Goal: Information Seeking & Learning: Find specific fact

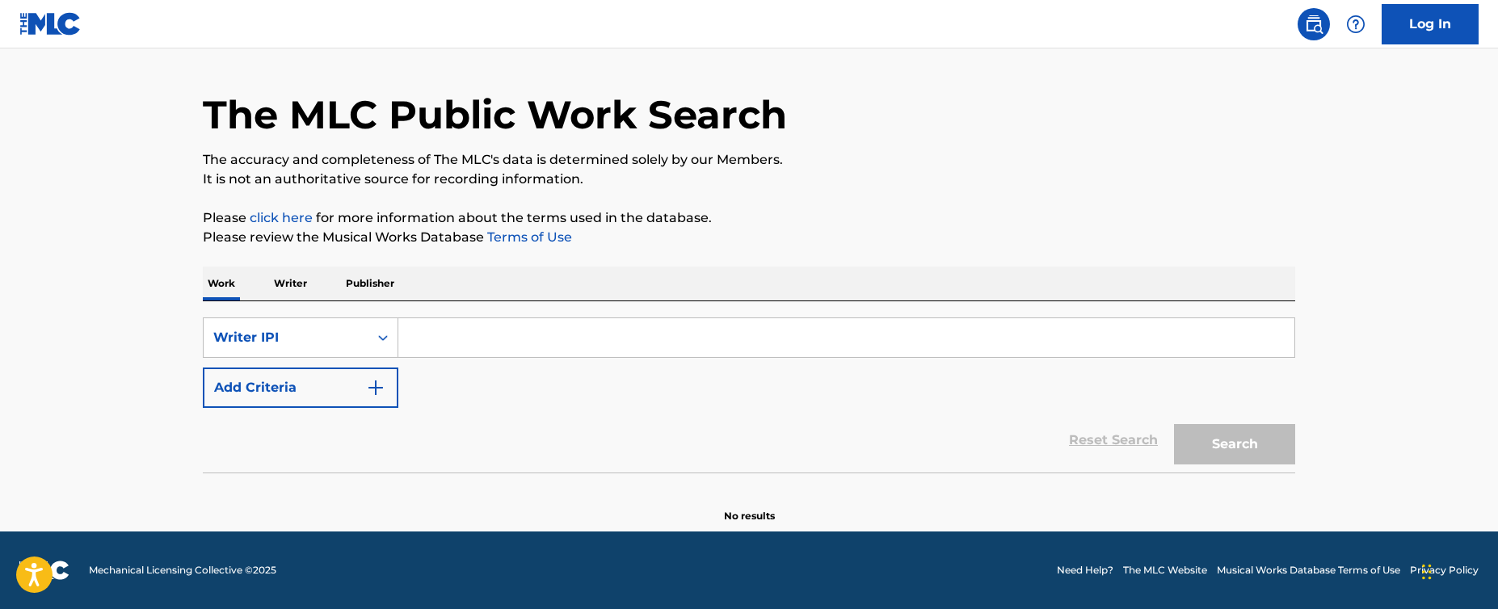
click at [523, 362] on div "SearchWithCriteriabdf46b2c-b4c3-428c-970d-d42140ebae8c Writer IPI Add Criteria" at bounding box center [749, 362] width 1092 height 90
click at [523, 346] on input "Search Form" at bounding box center [846, 337] width 896 height 39
click at [280, 342] on div "Writer IPI" at bounding box center [285, 337] width 145 height 19
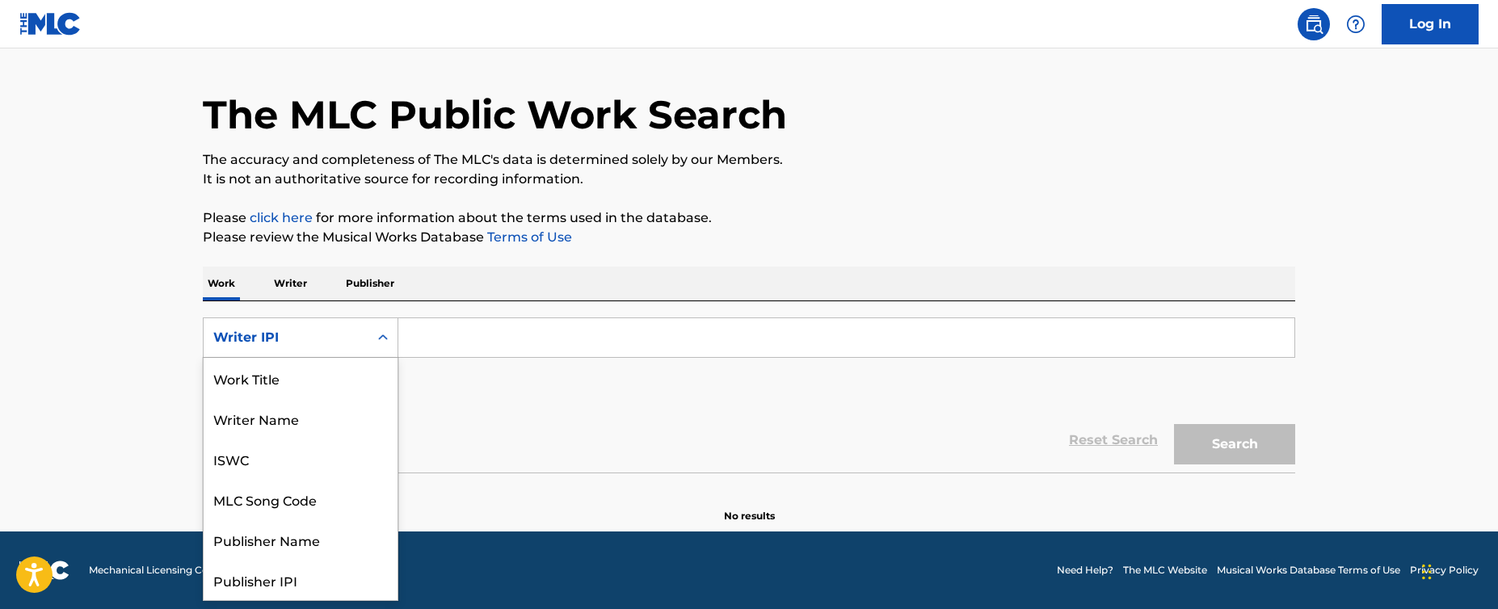
scroll to position [81, 0]
drag, startPoint x: 278, startPoint y: 384, endPoint x: 284, endPoint y: 434, distance: 50.5
click at [284, 434] on div "Work Title Writer Name ISWC MLC Song Code Publisher Name Publisher IPI MLC Publ…" at bounding box center [301, 479] width 194 height 242
click at [309, 338] on div "Writer IPI" at bounding box center [285, 337] width 145 height 19
click at [319, 387] on div "ISWC" at bounding box center [301, 378] width 194 height 40
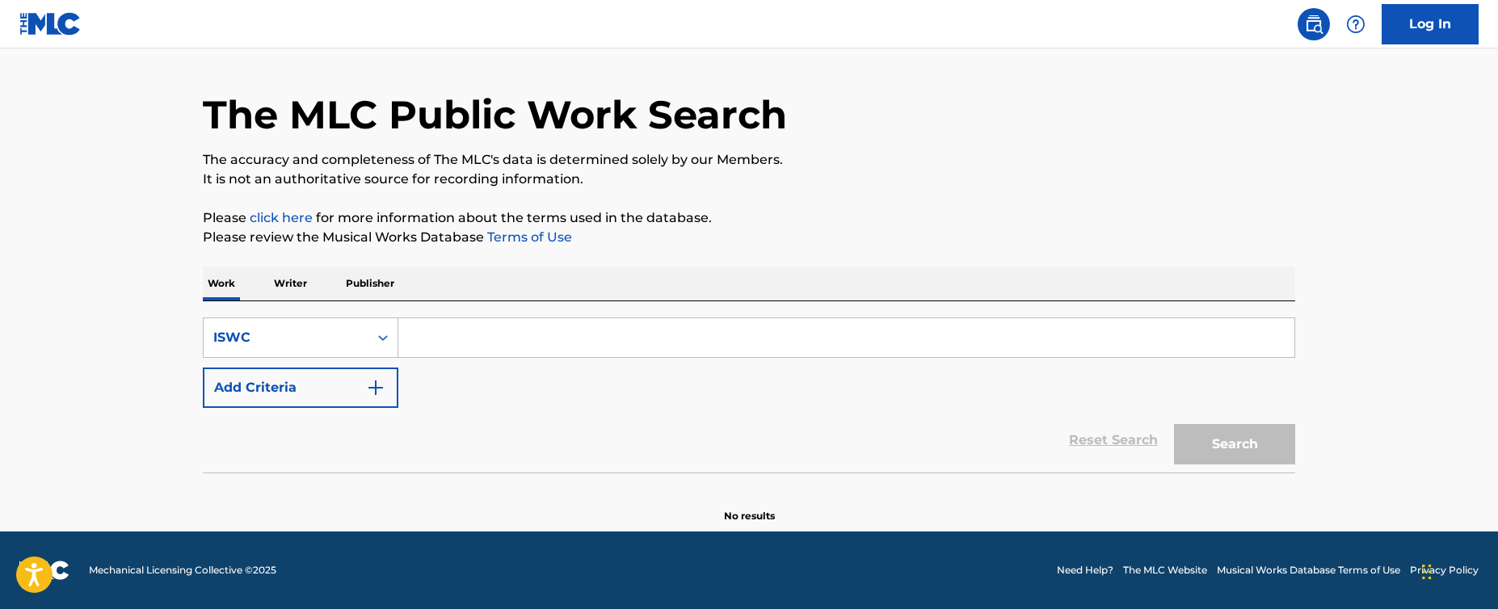
click at [485, 344] on input "Search Form" at bounding box center [846, 337] width 896 height 39
paste input "T9220137235"
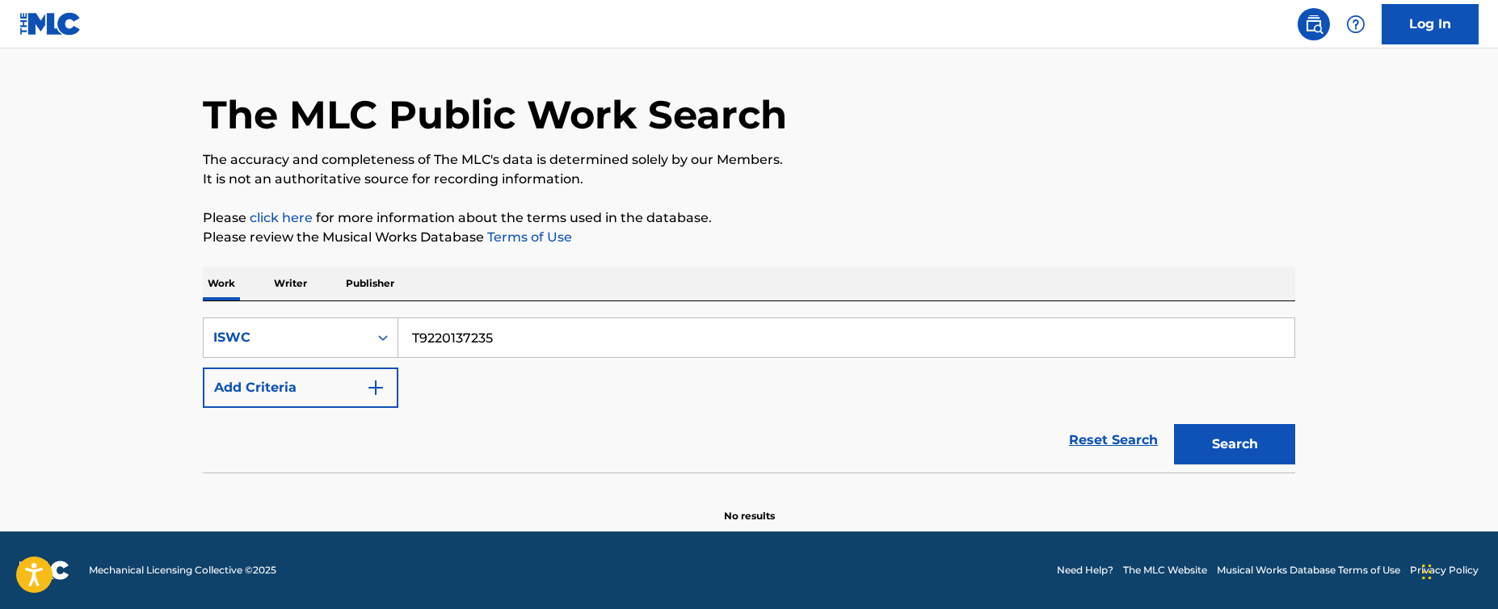
type input "T9220137235"
click at [1246, 451] on button "Search" at bounding box center [1234, 444] width 121 height 40
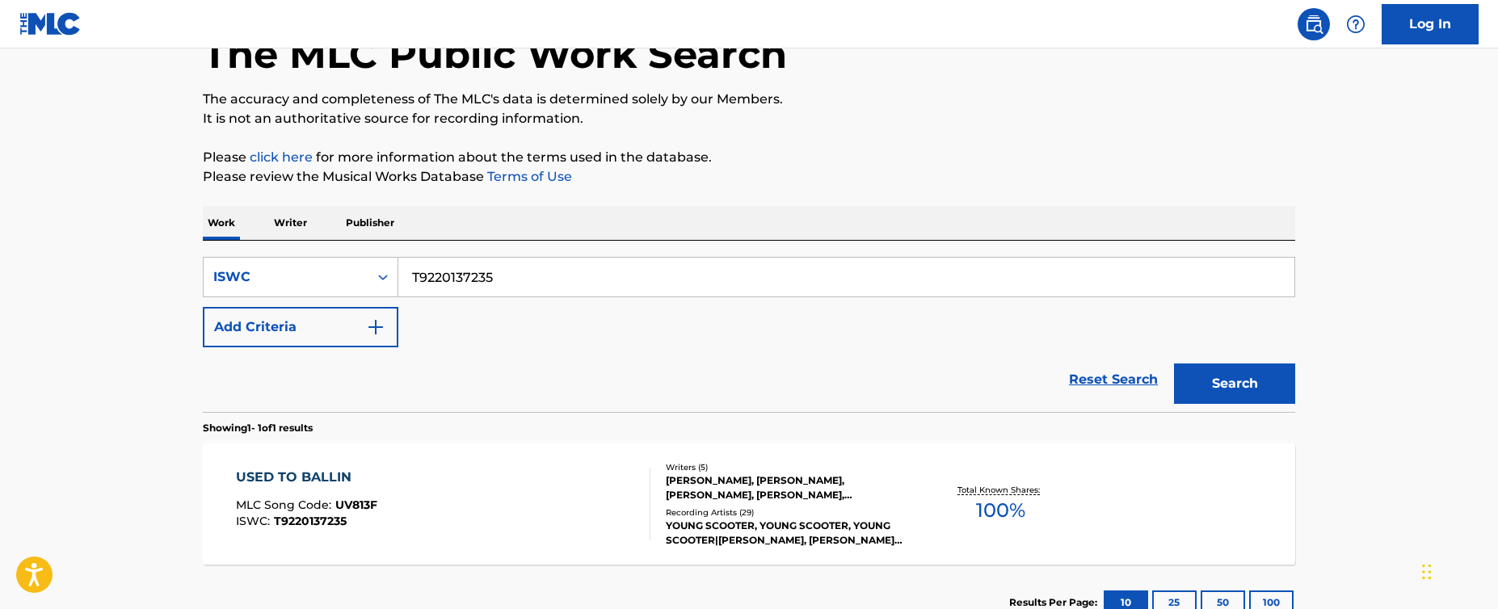
scroll to position [220, 0]
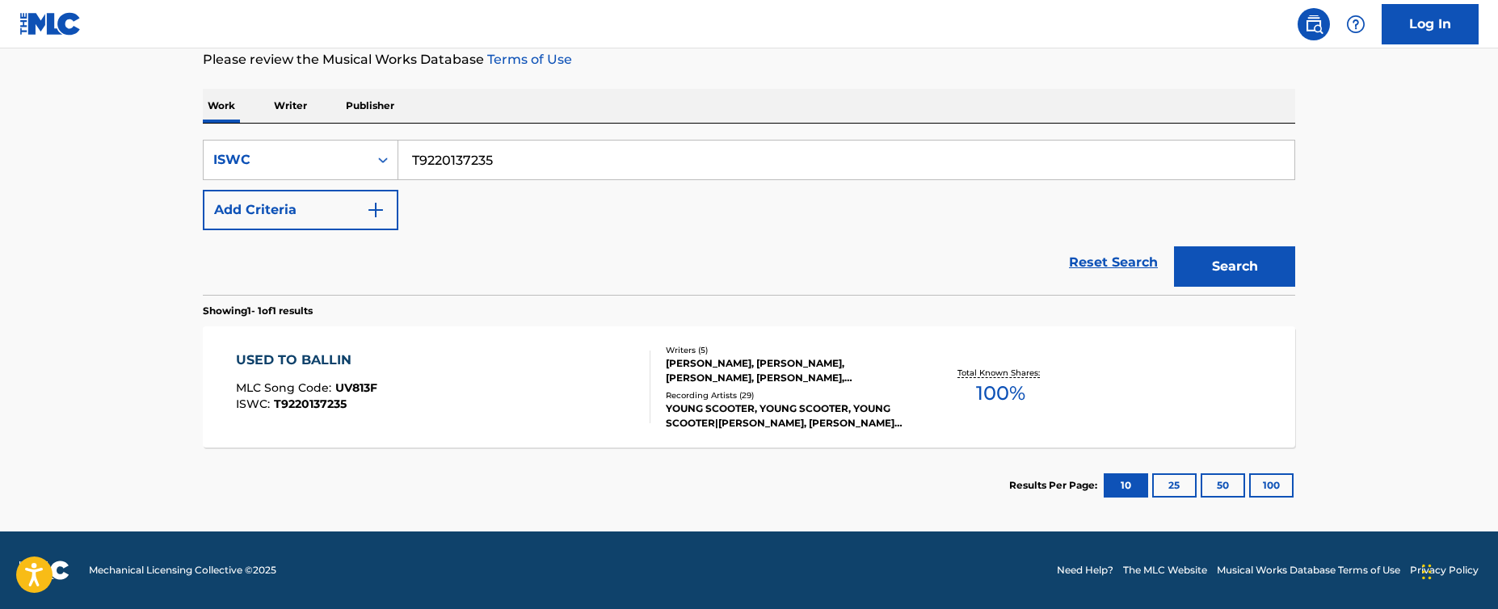
click at [610, 343] on div "USED TO BALLIN MLC Song Code : UV813F ISWC : T9220137235 Writers ( 5 ) [PERSON_…" at bounding box center [749, 386] width 1092 height 121
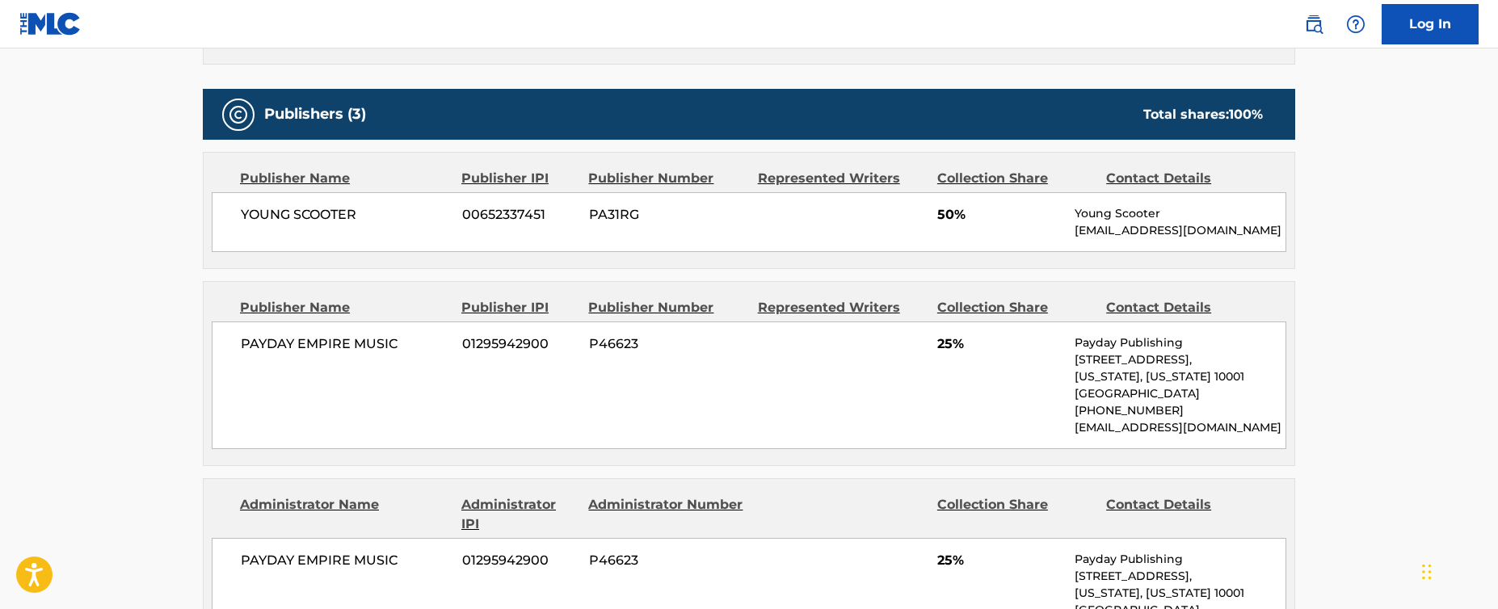
scroll to position [747, 0]
click at [473, 235] on div "YOUNG SCOOTER 00652337451 PA31RG 50% Young Scooter [EMAIL_ADDRESS][DOMAIN_NAME]" at bounding box center [749, 222] width 1074 height 60
click at [491, 229] on div "YOUNG SCOOTER 00652337451 PA31RG 50% Young Scooter [EMAIL_ADDRESS][DOMAIN_NAME]" at bounding box center [749, 222] width 1074 height 60
click at [485, 227] on div "YOUNG SCOOTER 00652337451 PA31RG 50% Young Scooter [EMAIL_ADDRESS][DOMAIN_NAME]" at bounding box center [749, 222] width 1074 height 60
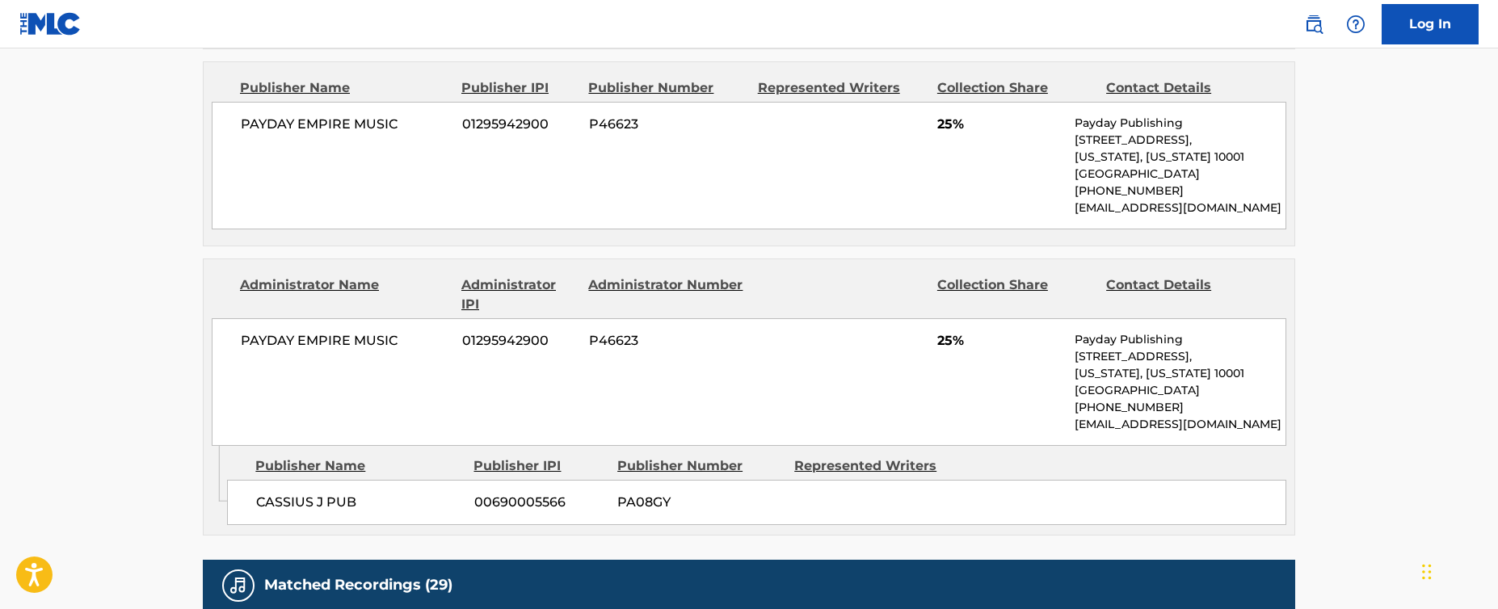
scroll to position [968, 0]
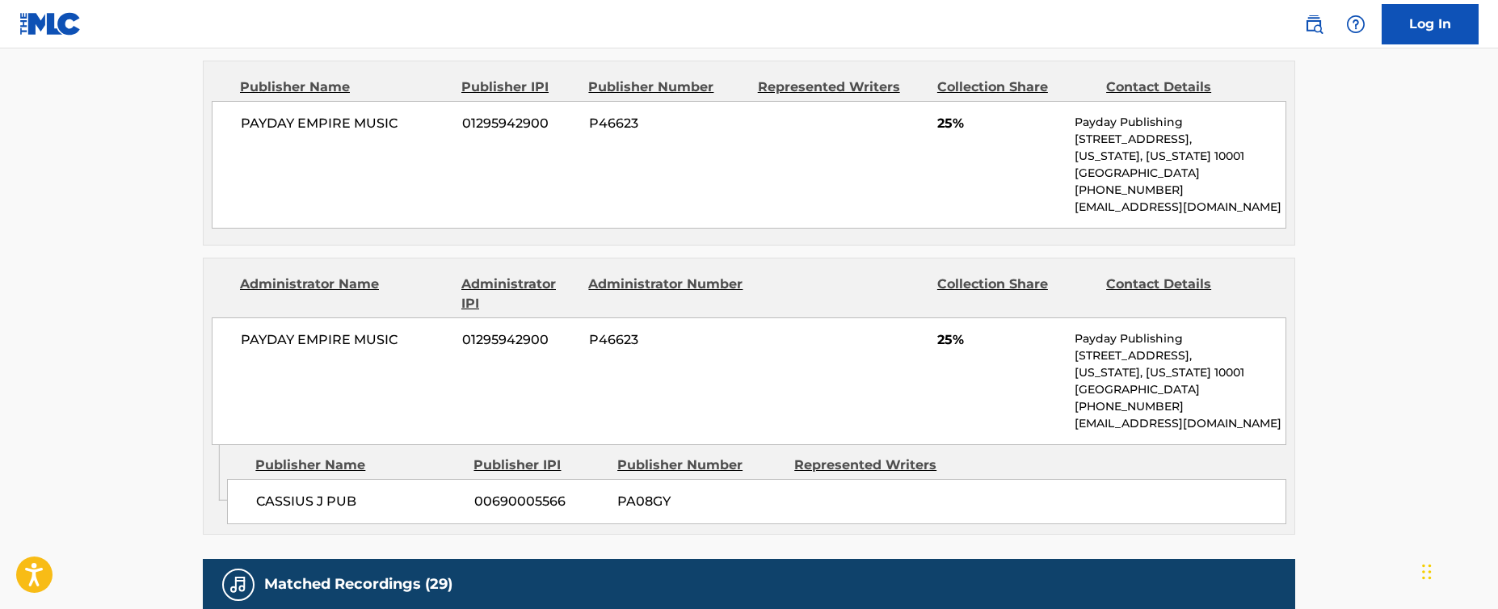
click at [503, 353] on div "PAYDAY EMPIRE MUSIC 01295942900 P46623 25% Payday Publishing [STREET_ADDRESS][U…" at bounding box center [749, 381] width 1074 height 128
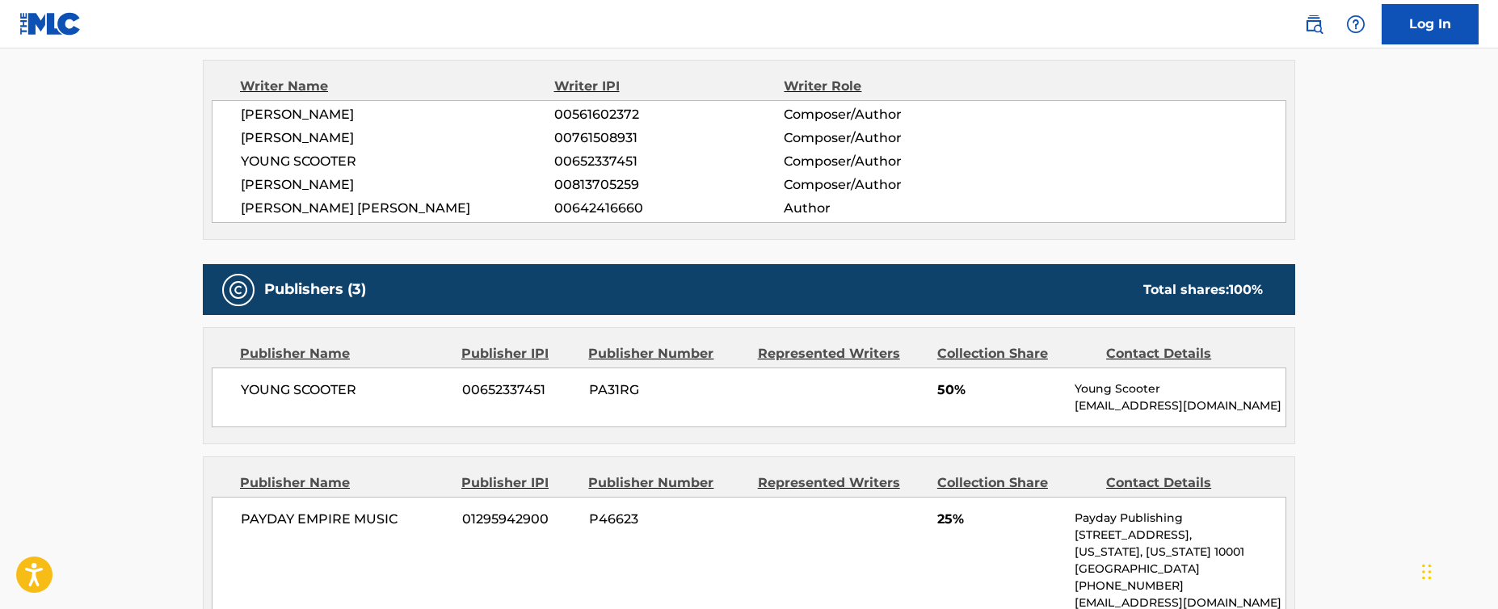
scroll to position [0, 0]
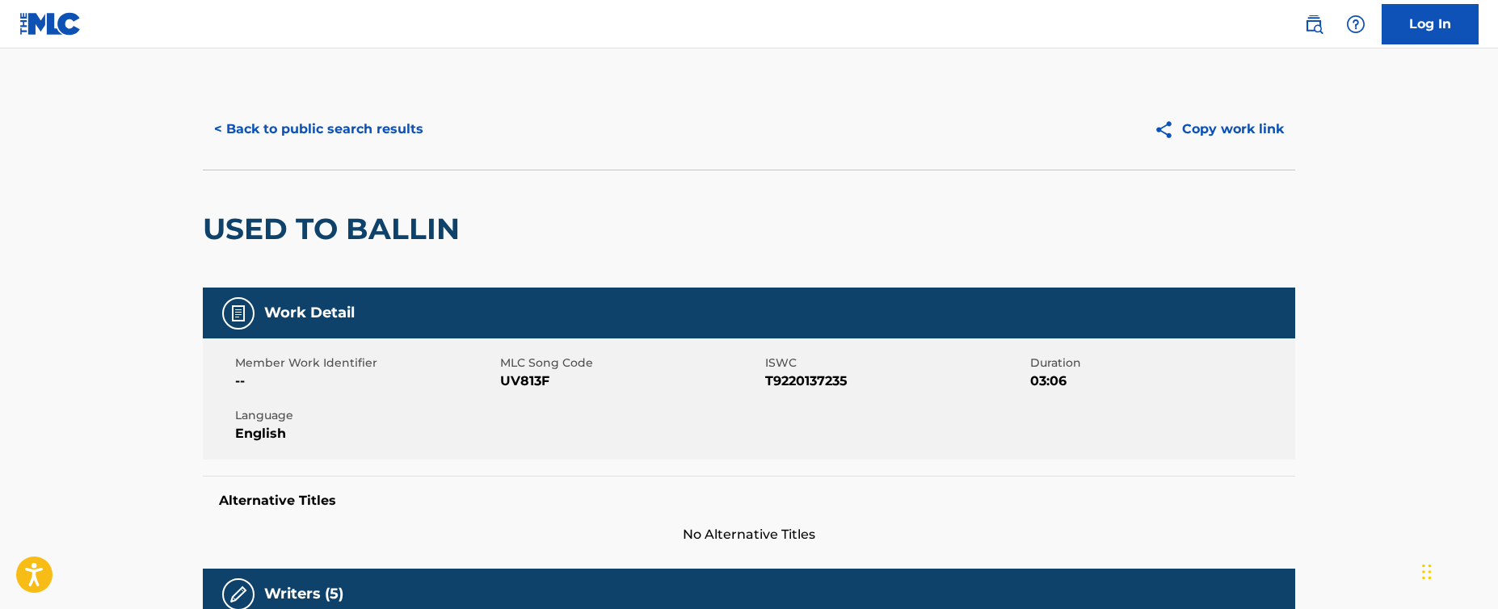
click at [293, 134] on button "< Back to public search results" at bounding box center [319, 129] width 232 height 40
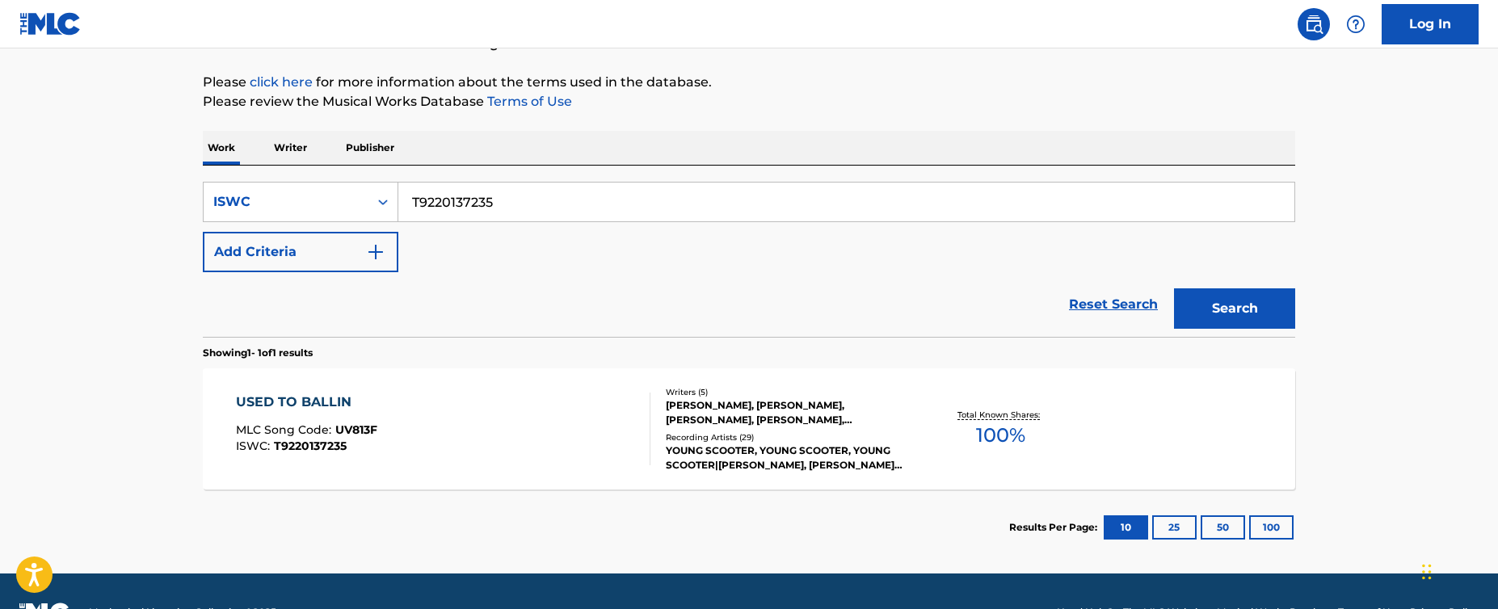
click at [562, 208] on input "T9220137235" at bounding box center [846, 202] width 896 height 39
paste input "907605028"
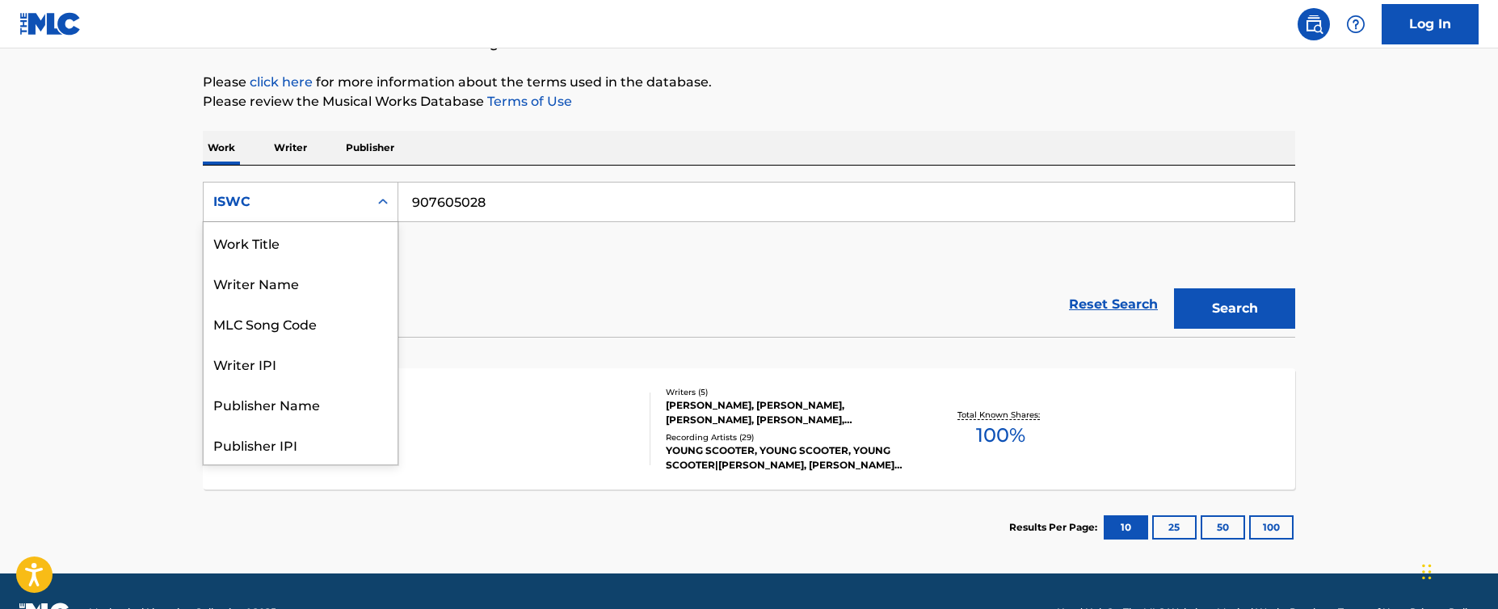
click at [245, 216] on div "ISWC" at bounding box center [286, 202] width 165 height 31
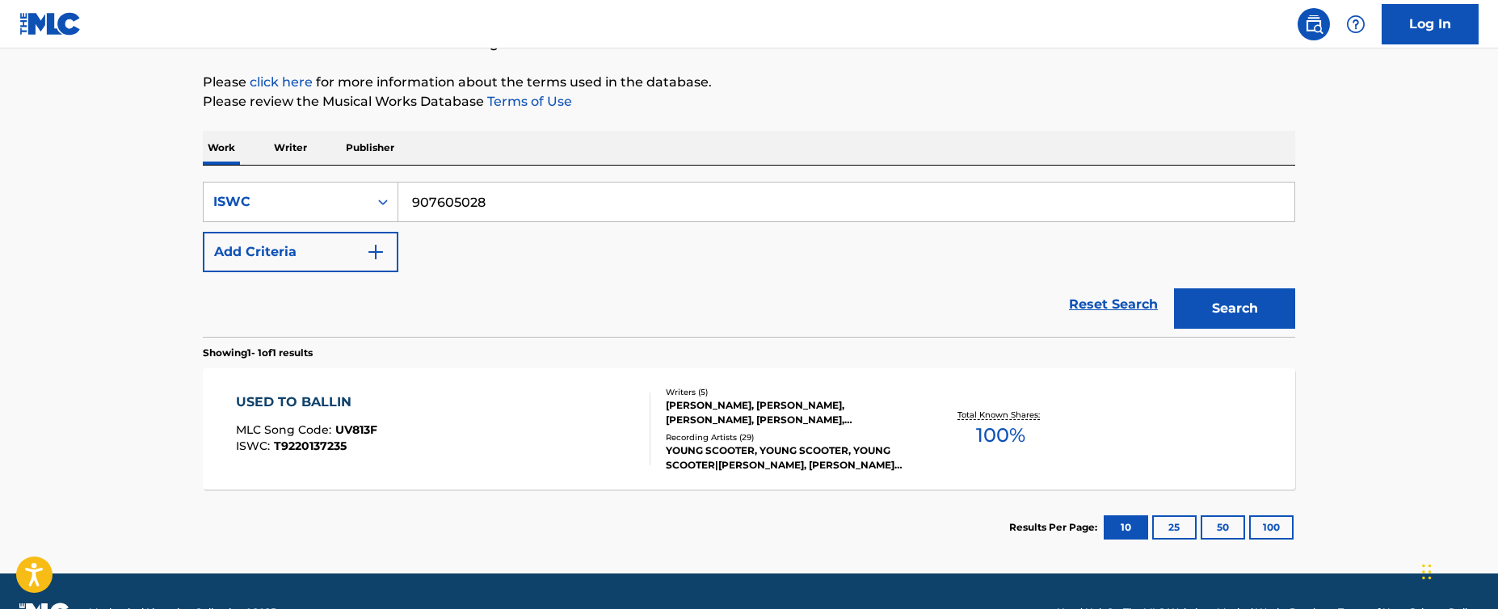
click at [482, 208] on input "907605028" at bounding box center [846, 202] width 896 height 39
paste input "T3102549560"
type input "T3102549560"
click at [1256, 297] on button "Search" at bounding box center [1234, 308] width 121 height 40
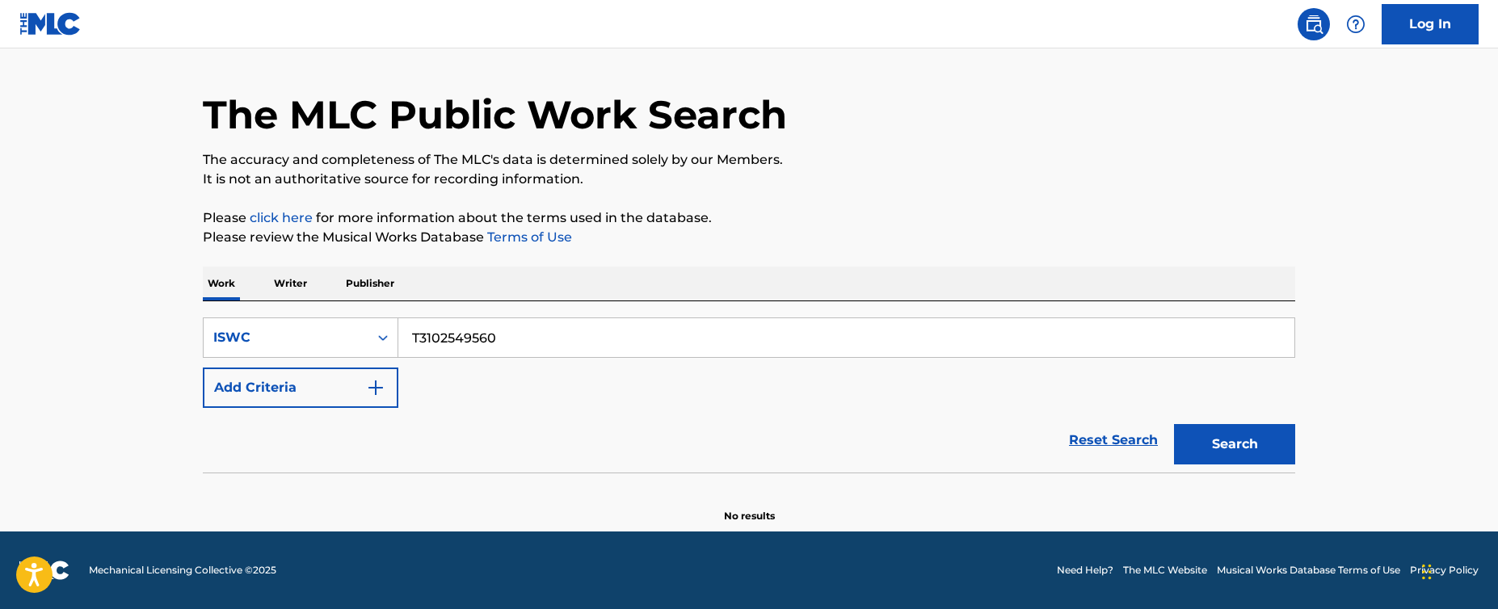
scroll to position [42, 0]
click at [979, 228] on p "Please review the Musical Works Database Terms of Use" at bounding box center [749, 237] width 1092 height 19
click at [1239, 445] on button "Search" at bounding box center [1234, 444] width 121 height 40
click at [1116, 375] on div "SearchWithCriteria06aaaec4-b752-4417-80c3-a509776f3416 ISWC T3102549560 Add Cri…" at bounding box center [749, 362] width 1092 height 90
click at [1263, 450] on button "Search" at bounding box center [1234, 444] width 121 height 40
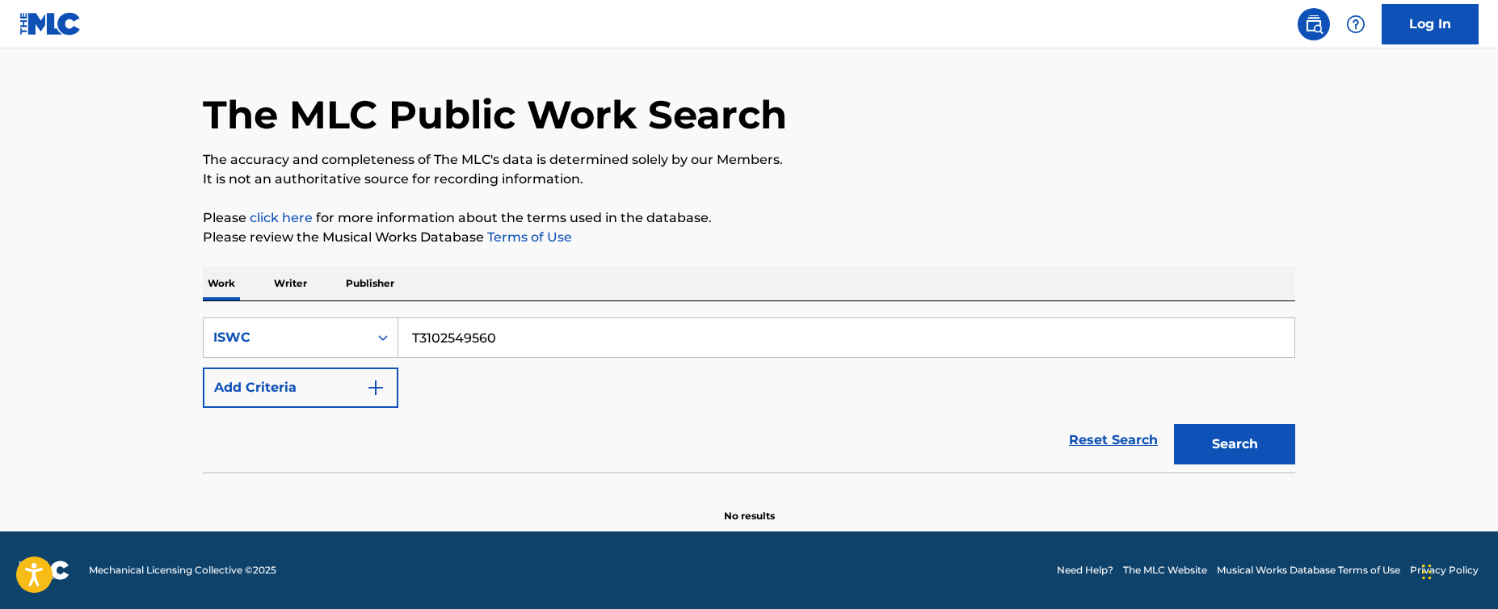
drag, startPoint x: 876, startPoint y: 237, endPoint x: 880, endPoint y: 223, distance: 14.6
click at [880, 223] on div "The MLC Public Work Search The accuracy and completeness of The MLC's data is d…" at bounding box center [748, 285] width 1131 height 477
click at [296, 385] on button "Add Criteria" at bounding box center [300, 388] width 195 height 40
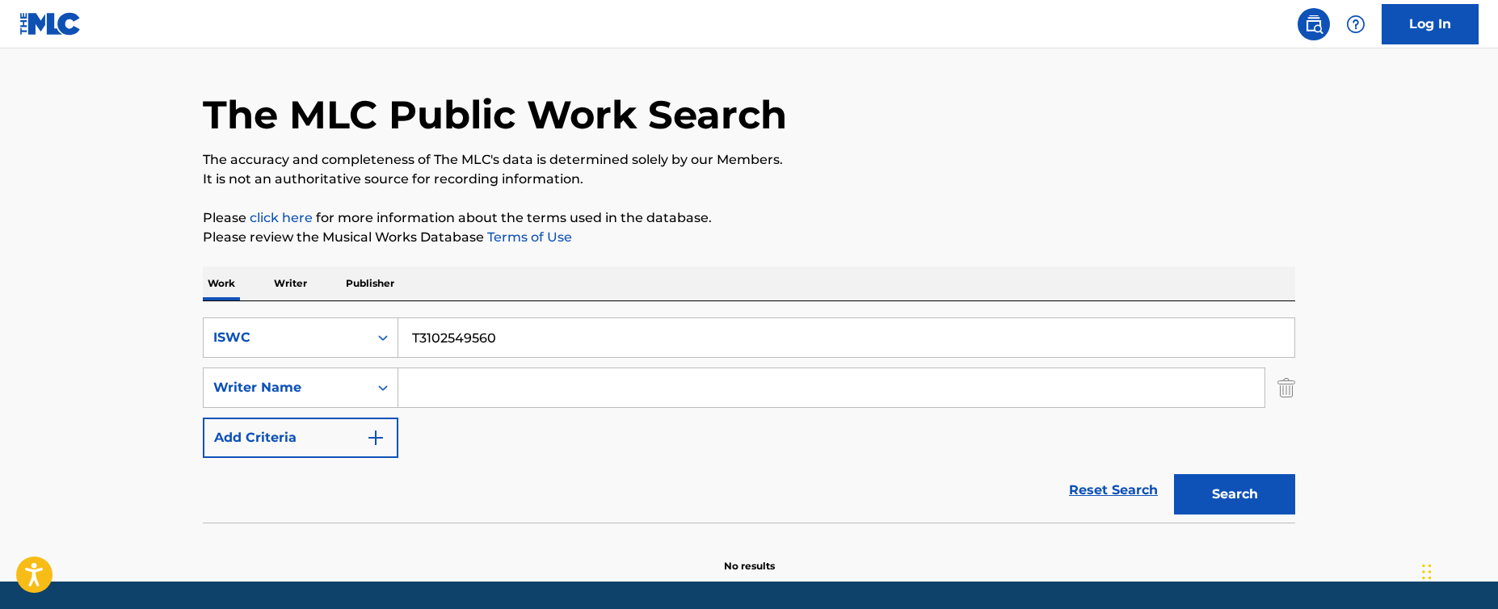
click at [487, 392] on input "Search Form" at bounding box center [831, 387] width 866 height 39
paste input "[PERSON_NAME]"
type input "[PERSON_NAME]"
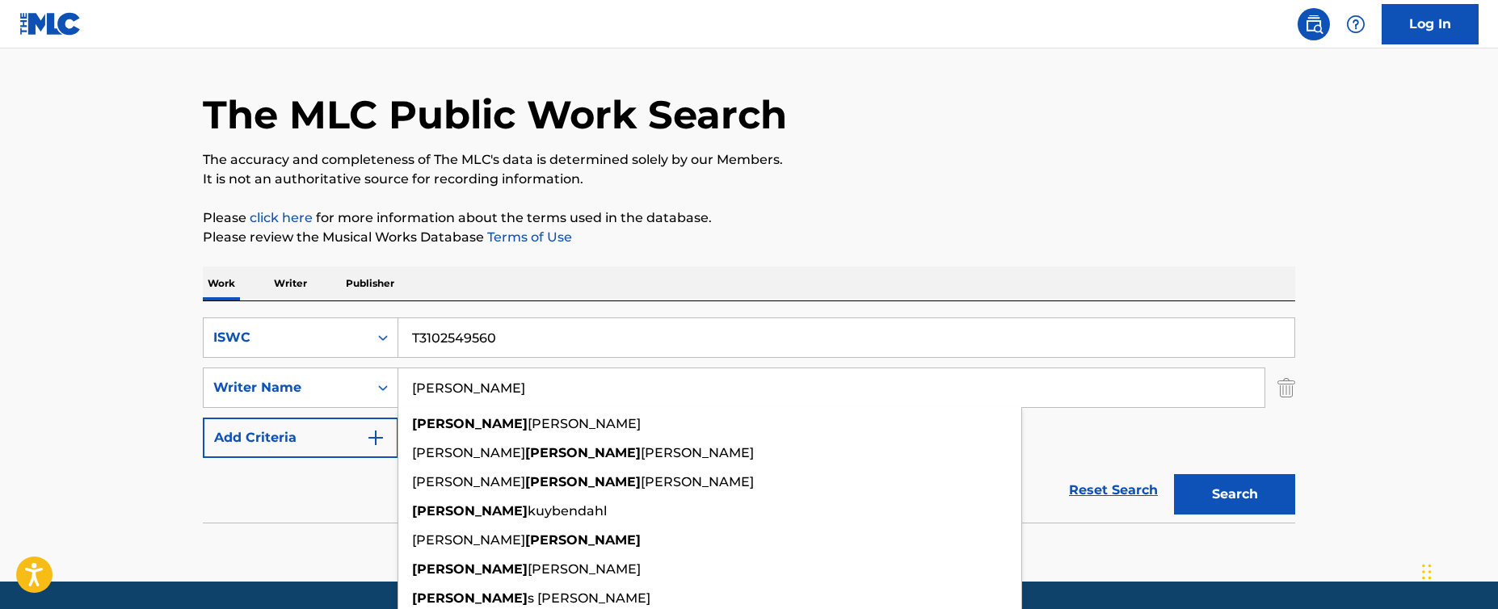
click at [570, 341] on input "T3102549560" at bounding box center [846, 337] width 896 height 39
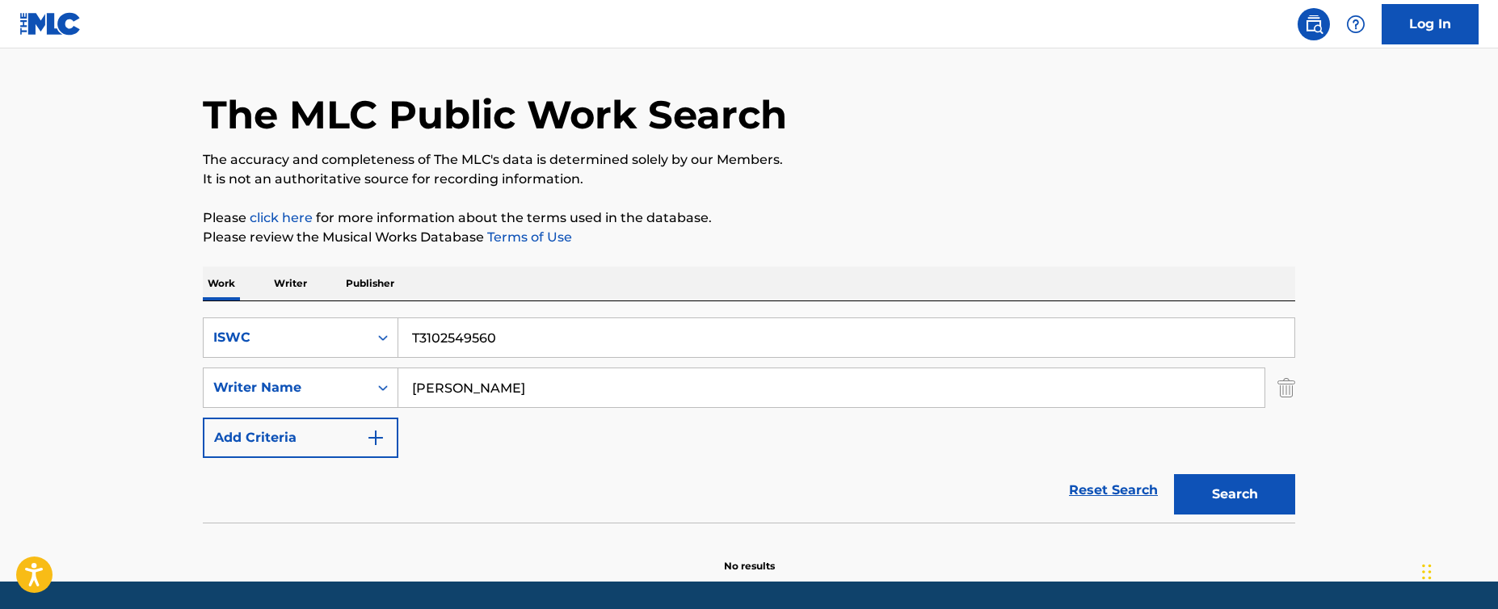
click at [570, 341] on input "T3102549560" at bounding box center [846, 337] width 896 height 39
paste input "WISH ON THE SAME SKY"
type input "WISH ON THE SAME SKY"
click at [338, 347] on div "ISWC" at bounding box center [285, 337] width 145 height 19
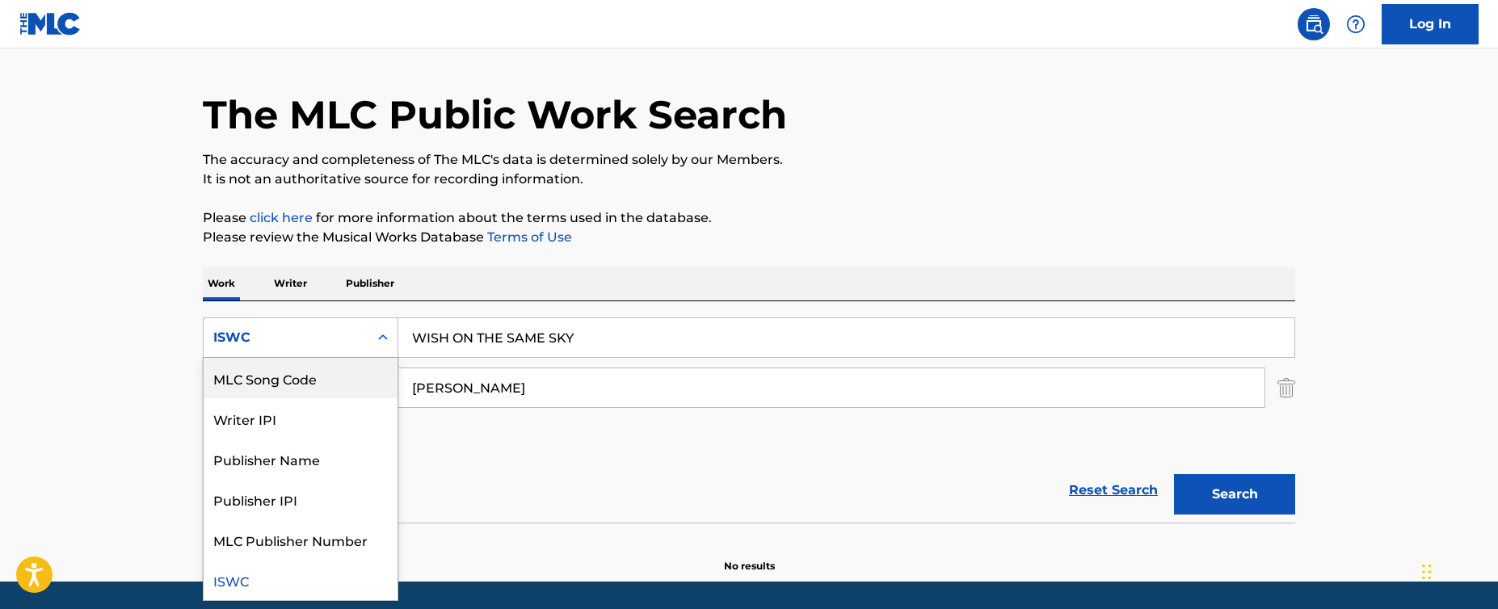
scroll to position [0, 0]
click at [300, 383] on div "Work Title" at bounding box center [301, 378] width 194 height 40
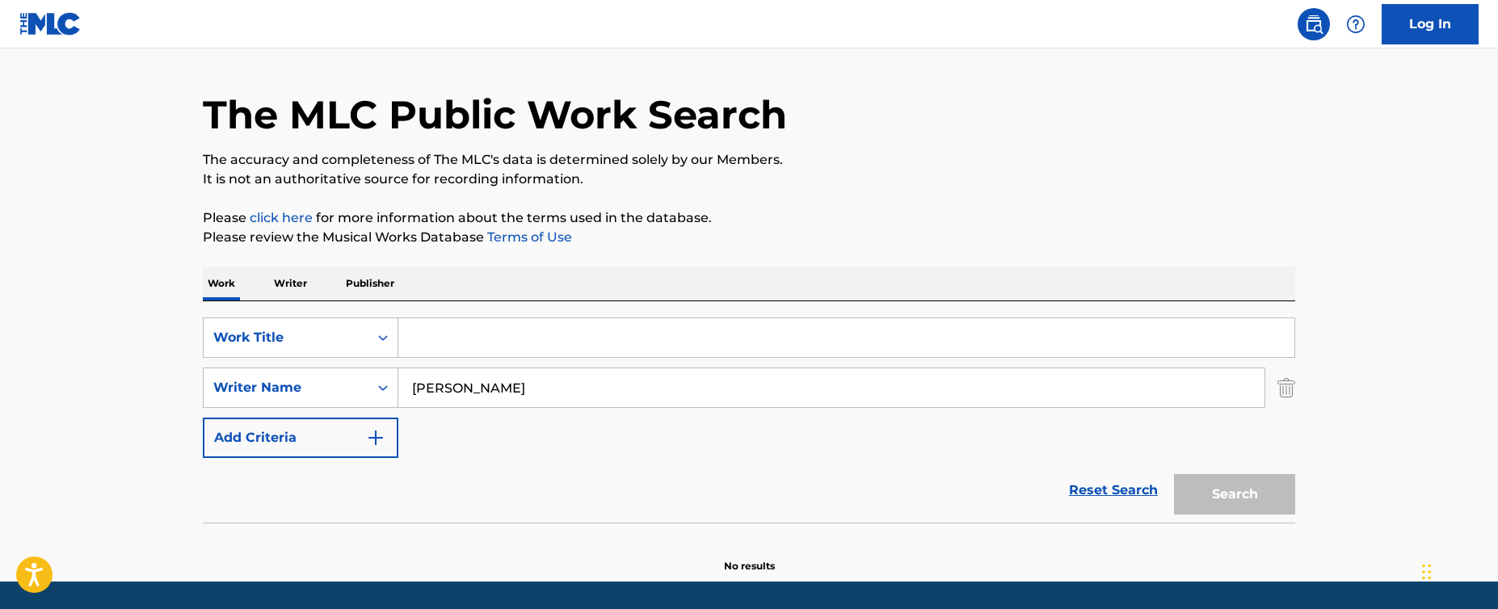
click at [572, 327] on input "Search Form" at bounding box center [846, 337] width 896 height 39
paste input "WISH ON THE SAME SKY"
type input "WISH ON THE SAME SKY"
click at [1217, 497] on button "Search" at bounding box center [1234, 494] width 121 height 40
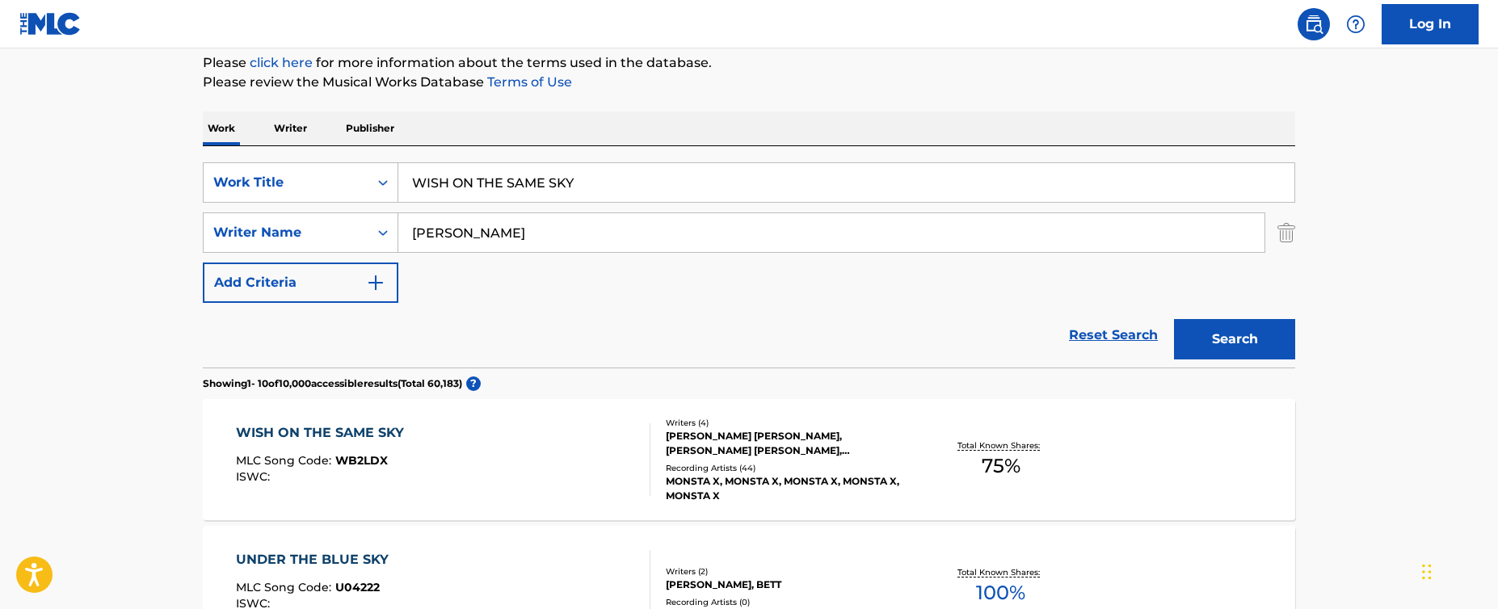
scroll to position [230, 0]
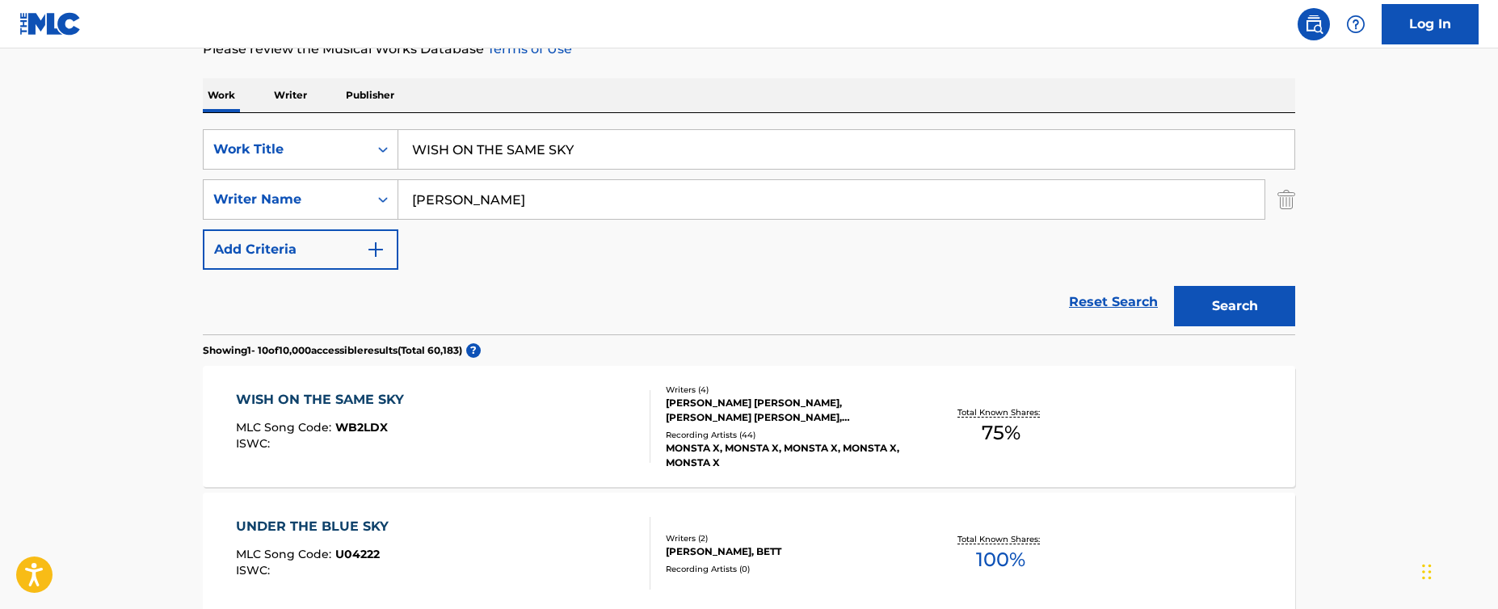
click at [777, 336] on section "Showing 1 - 10 of 10,000 accessible results (Total 60,183 ) ?" at bounding box center [749, 345] width 1092 height 23
click at [662, 281] on div "Reset Search Search" at bounding box center [749, 302] width 1092 height 65
click at [608, 272] on div "Reset Search Search" at bounding box center [749, 302] width 1092 height 65
click at [562, 385] on div "WISH ON THE SAME SKY MLC Song Code : WB2LDX ISWC : Writers ( 4 ) [PERSON_NAME] …" at bounding box center [749, 426] width 1092 height 121
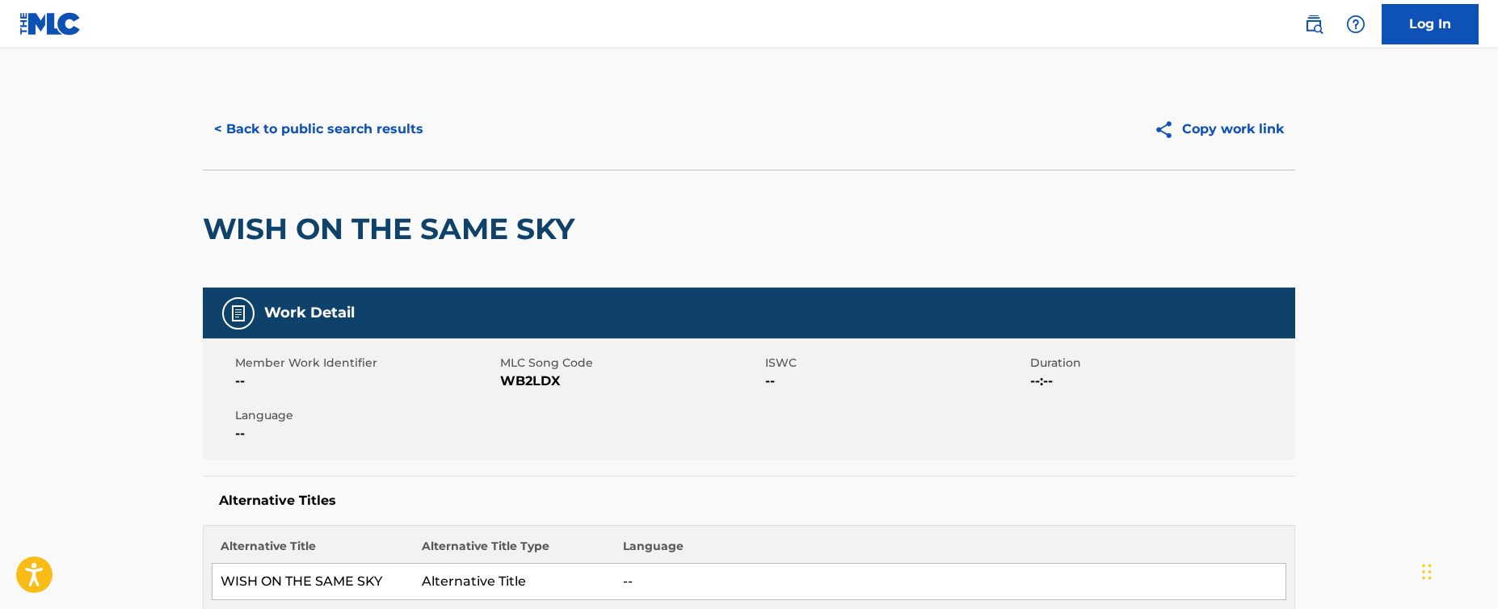
click at [609, 246] on div "WISH ON THE SAME SKY" at bounding box center [749, 229] width 1092 height 118
click at [326, 128] on button "< Back to public search results" at bounding box center [319, 129] width 232 height 40
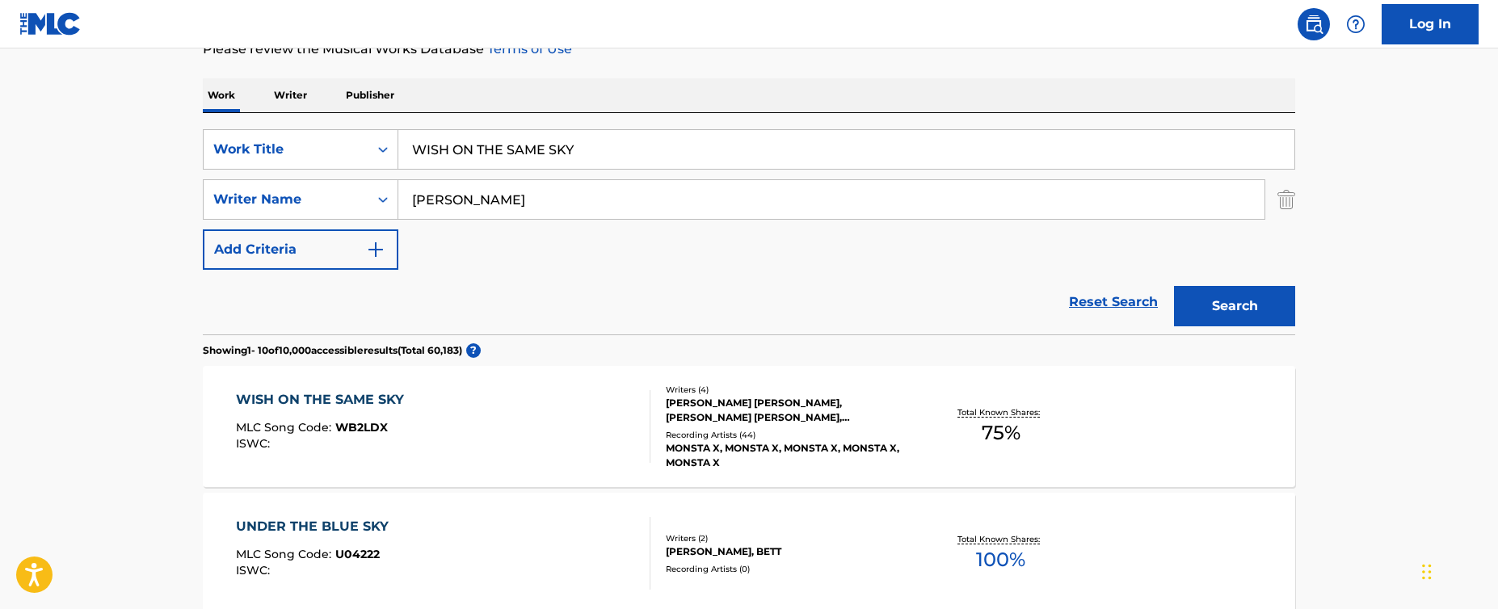
drag, startPoint x: 653, startPoint y: 153, endPoint x: 200, endPoint y: 133, distance: 452.8
click at [212, 127] on div "SearchWithCriteriac7eddfb1-fe60-4815-89b3-497898726584 Work Title WISH ON THE S…" at bounding box center [749, 223] width 1092 height 221
paste input "T0709418870"
type input "T0709418870"
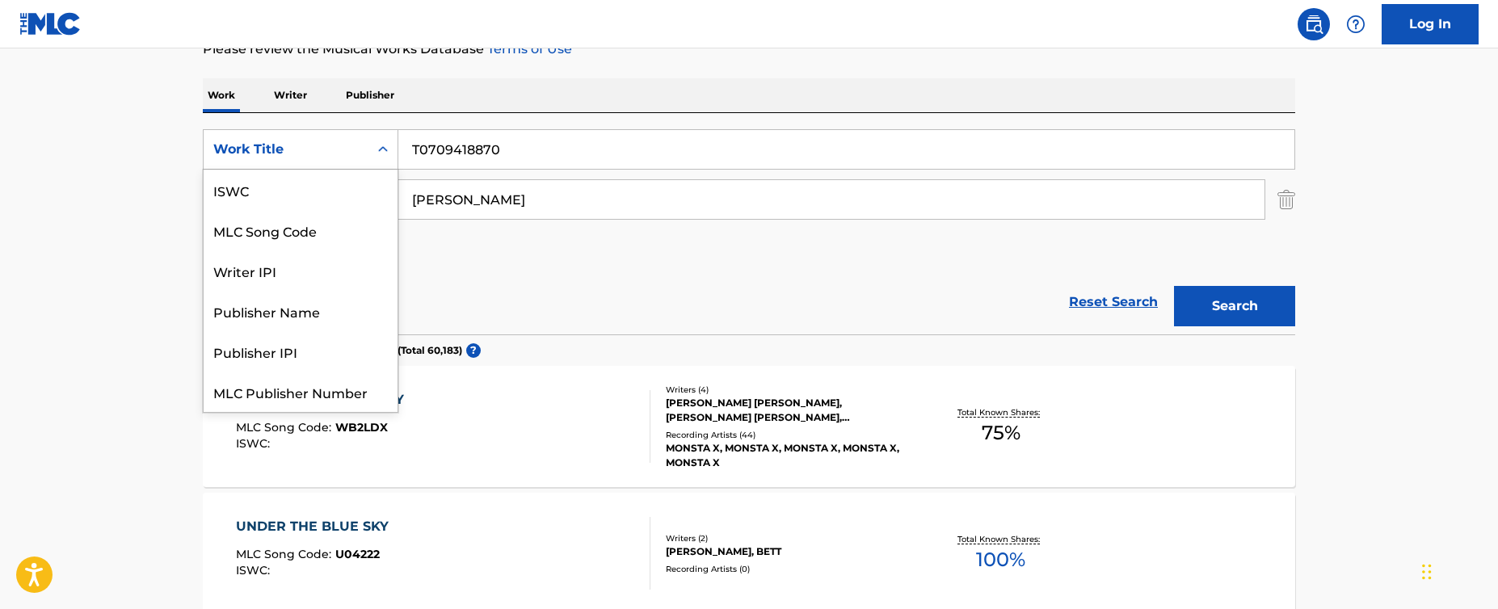
click at [326, 159] on div "Work Title" at bounding box center [286, 149] width 165 height 31
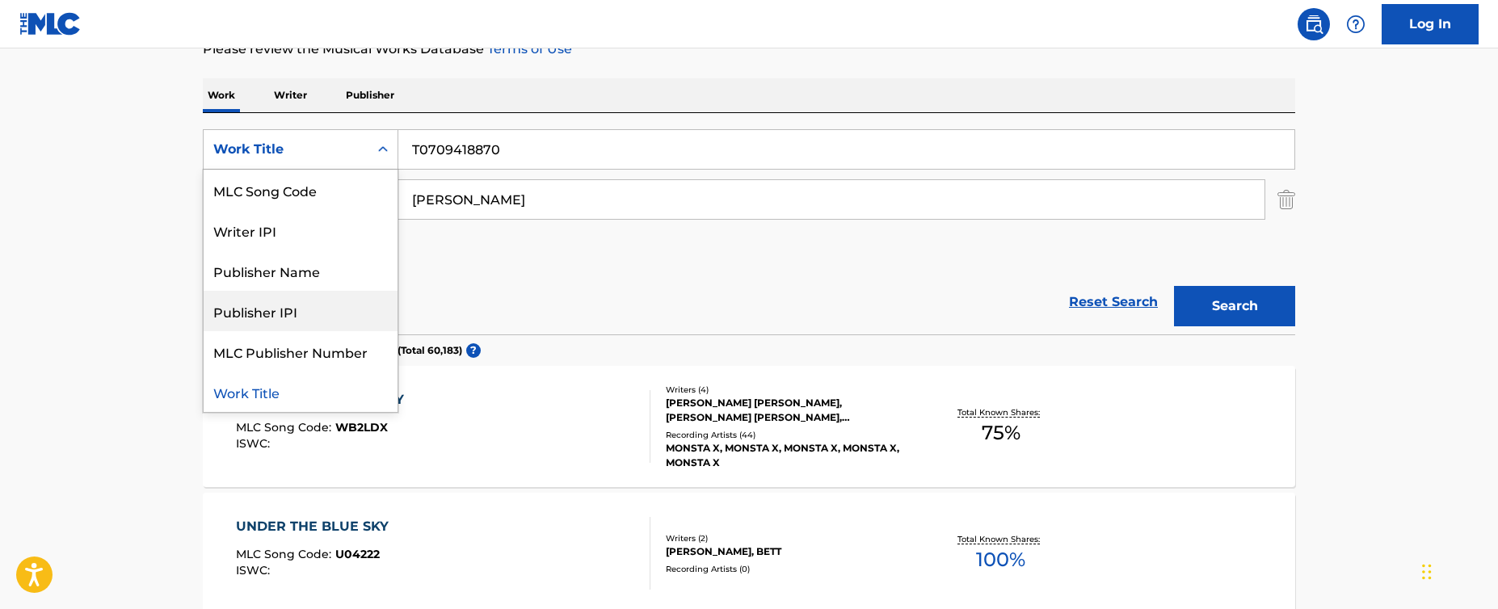
scroll to position [0, 0]
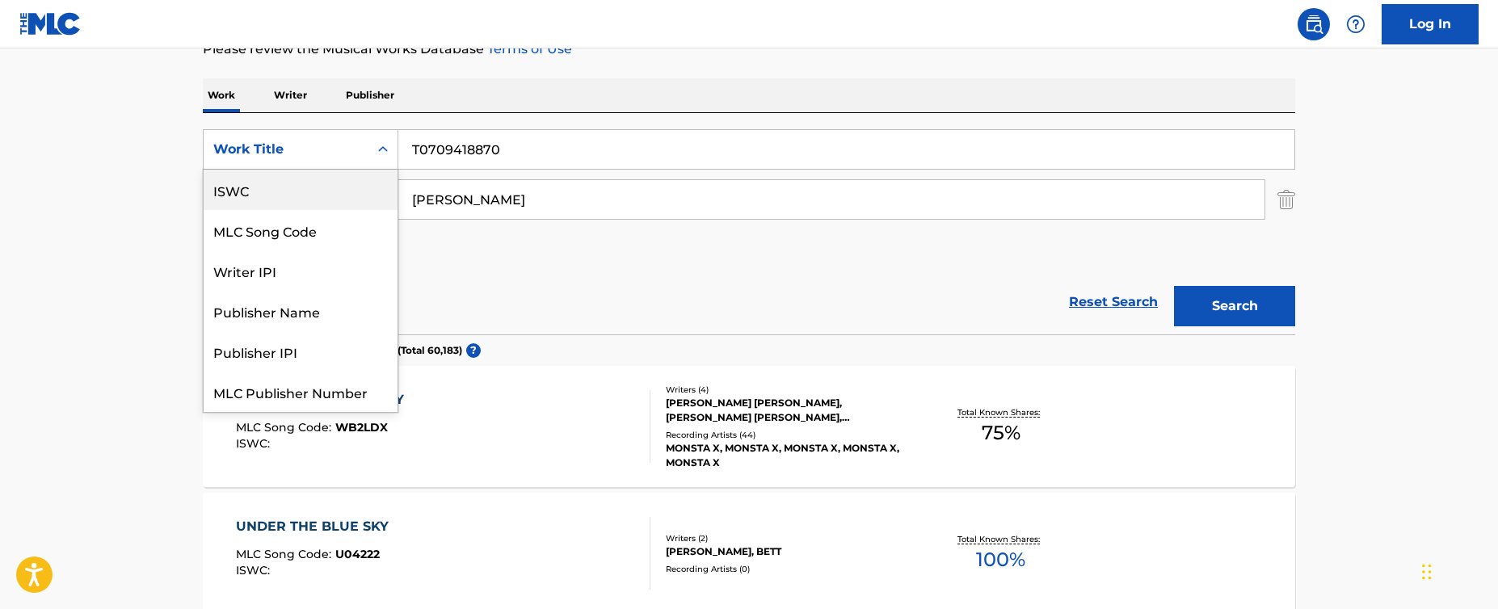
click at [290, 193] on div "ISWC" at bounding box center [301, 190] width 194 height 40
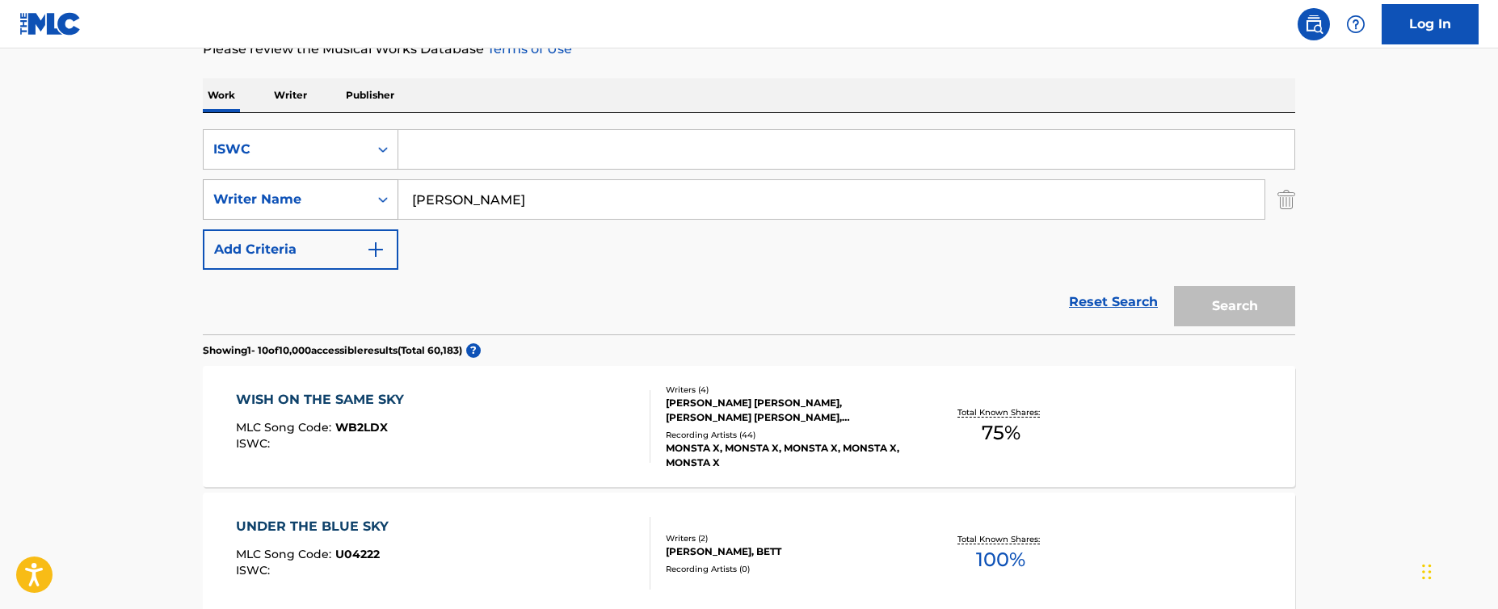
drag, startPoint x: 464, startPoint y: 191, endPoint x: 306, endPoint y: 181, distance: 158.7
click at [300, 184] on div "SearchWithCriteria19117f61-72b2-4fe6-9a15-428c6602672a Writer Name [PERSON_NAME]" at bounding box center [749, 199] width 1092 height 40
click at [485, 150] on input "Search Form" at bounding box center [846, 149] width 896 height 39
paste input "T0709418870"
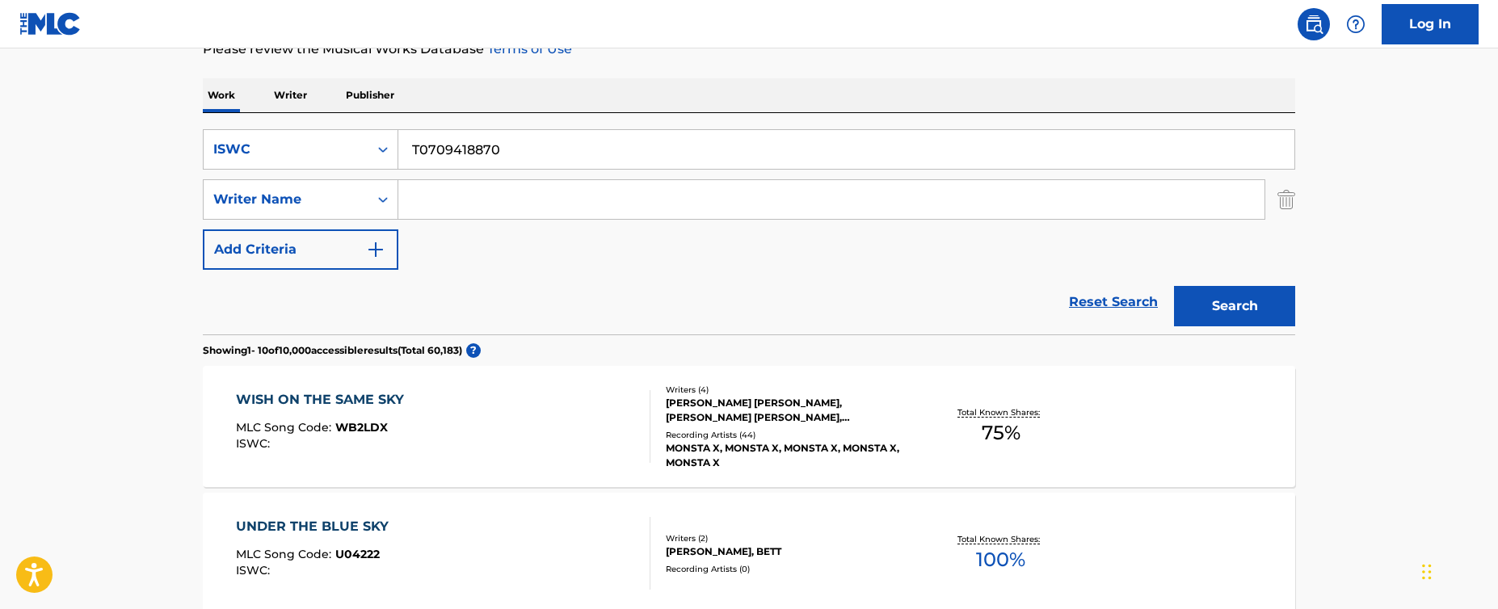
type input "T0709418870"
click at [1244, 303] on button "Search" at bounding box center [1234, 306] width 121 height 40
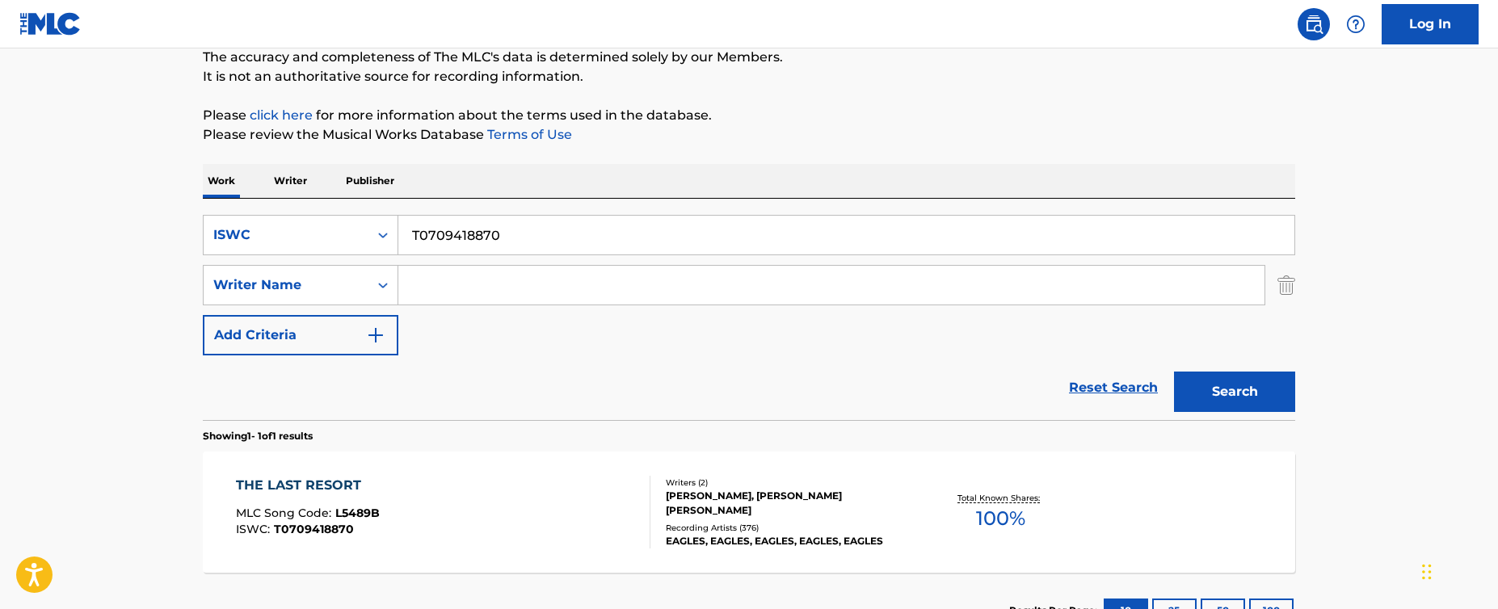
scroll to position [230, 0]
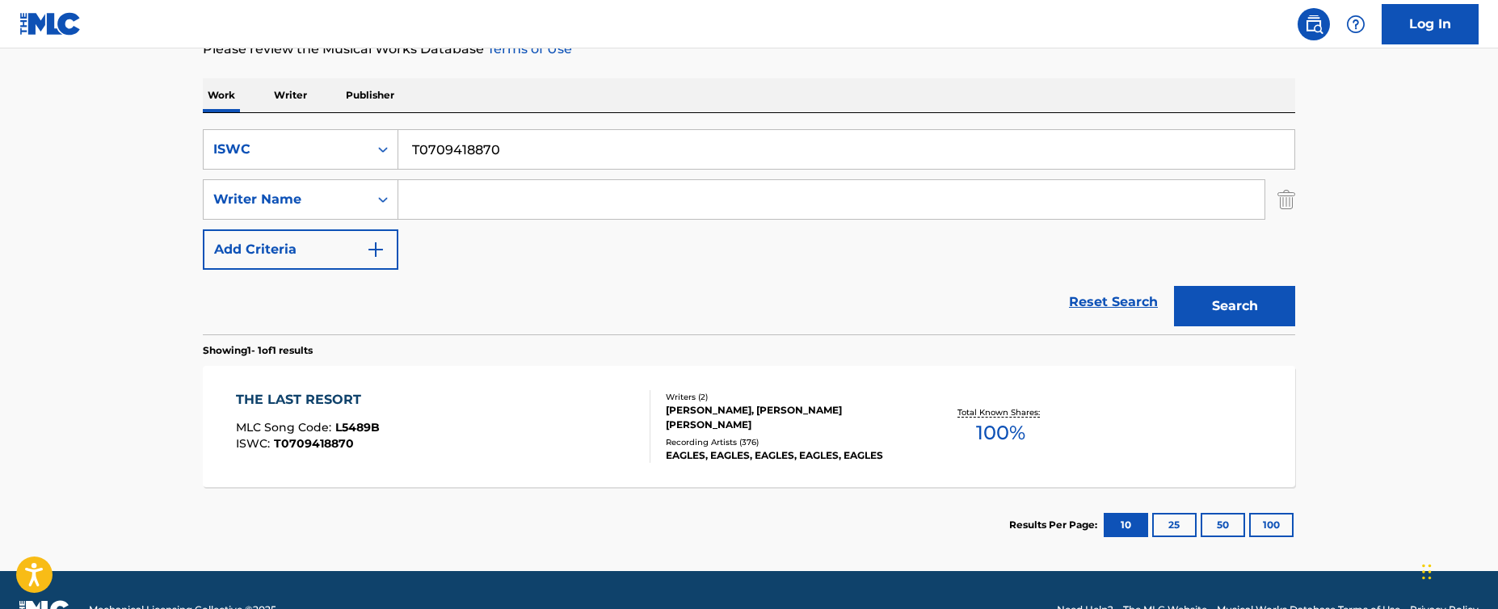
click at [580, 404] on div "THE LAST RESORT MLC Song Code : L5489B ISWC : T0709418870" at bounding box center [443, 426] width 415 height 73
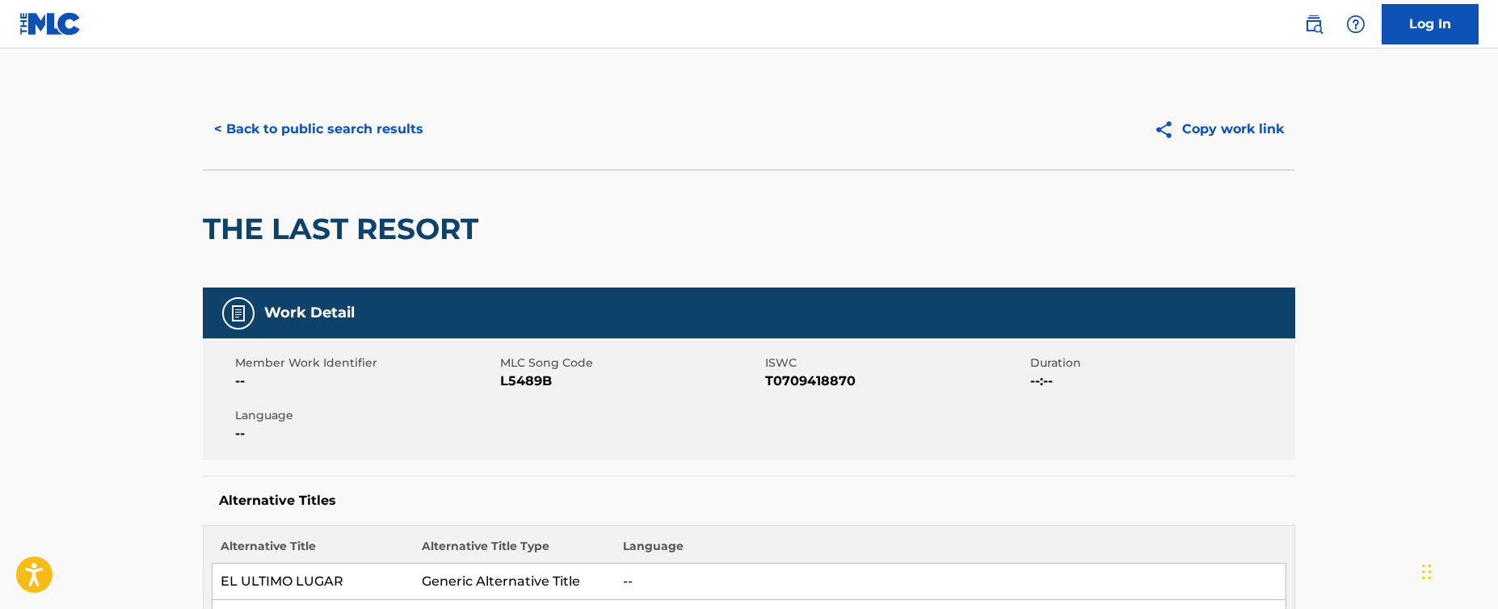
click at [362, 134] on button "< Back to public search results" at bounding box center [319, 129] width 232 height 40
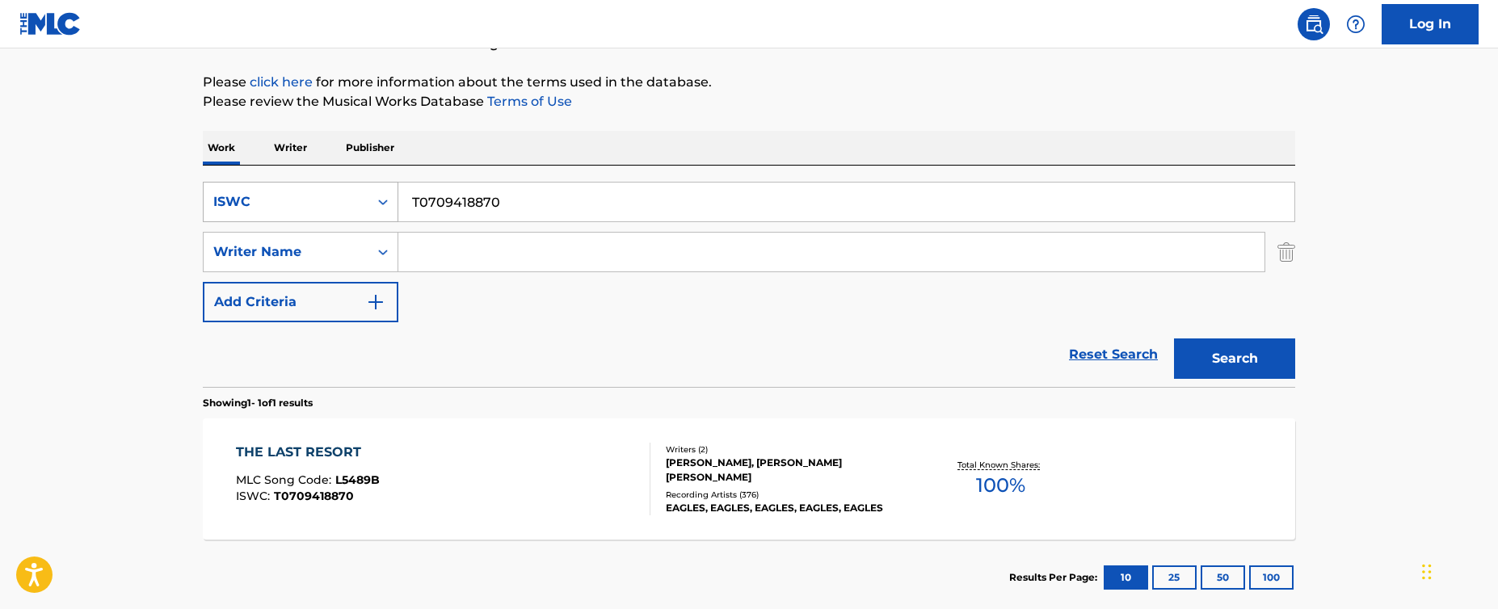
drag, startPoint x: 623, startPoint y: 197, endPoint x: 267, endPoint y: 195, distance: 356.2
click at [262, 197] on div "SearchWithCriteria4b3063ca-64e3-43e6-a476-22fc3f59ddac ISWC T0709418870" at bounding box center [749, 202] width 1092 height 40
paste input "HUMP SHIT"
type input "THUMP SHIT"
click at [459, 281] on div "SearchWithCriteria4b3063ca-64e3-43e6-a476-22fc3f59ddac ISWC THUMP SHIT SearchWi…" at bounding box center [749, 252] width 1092 height 141
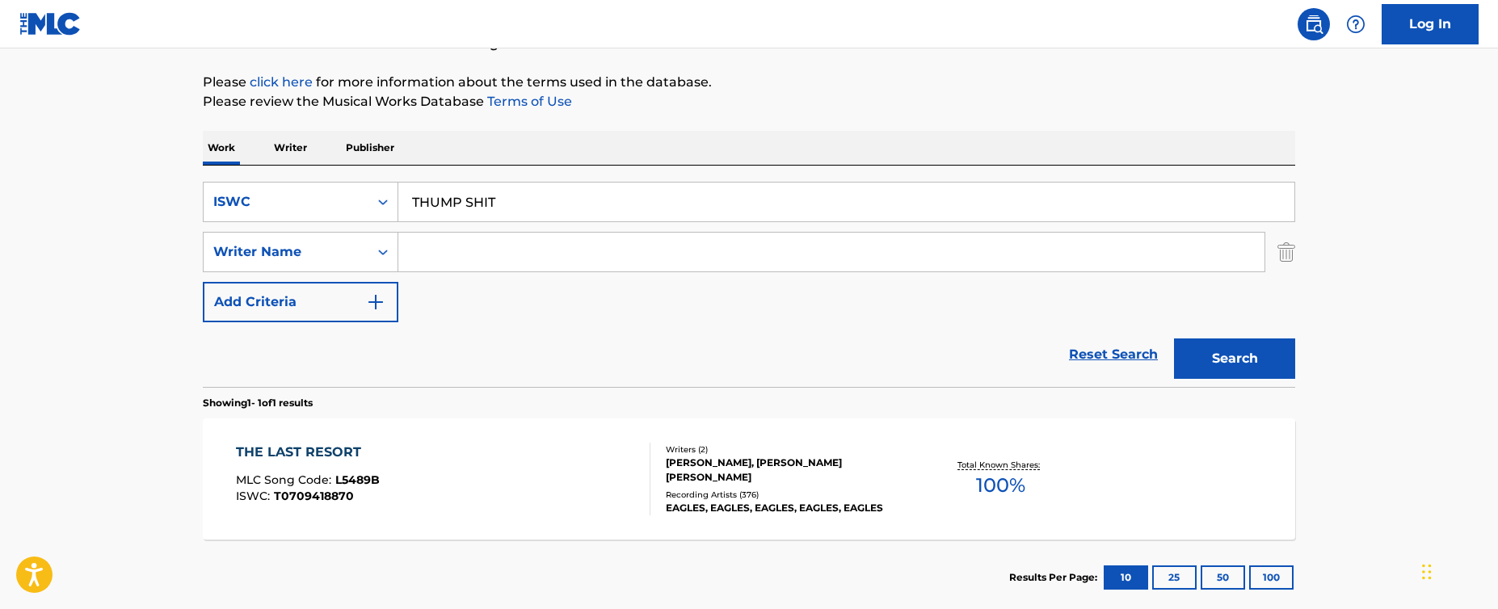
click at [530, 238] on input "Search Form" at bounding box center [831, 252] width 866 height 39
paste input "[DEMOGRAPHIC_DATA]"
type input "[DEMOGRAPHIC_DATA]"
click at [289, 194] on div "ISWC" at bounding box center [285, 201] width 145 height 19
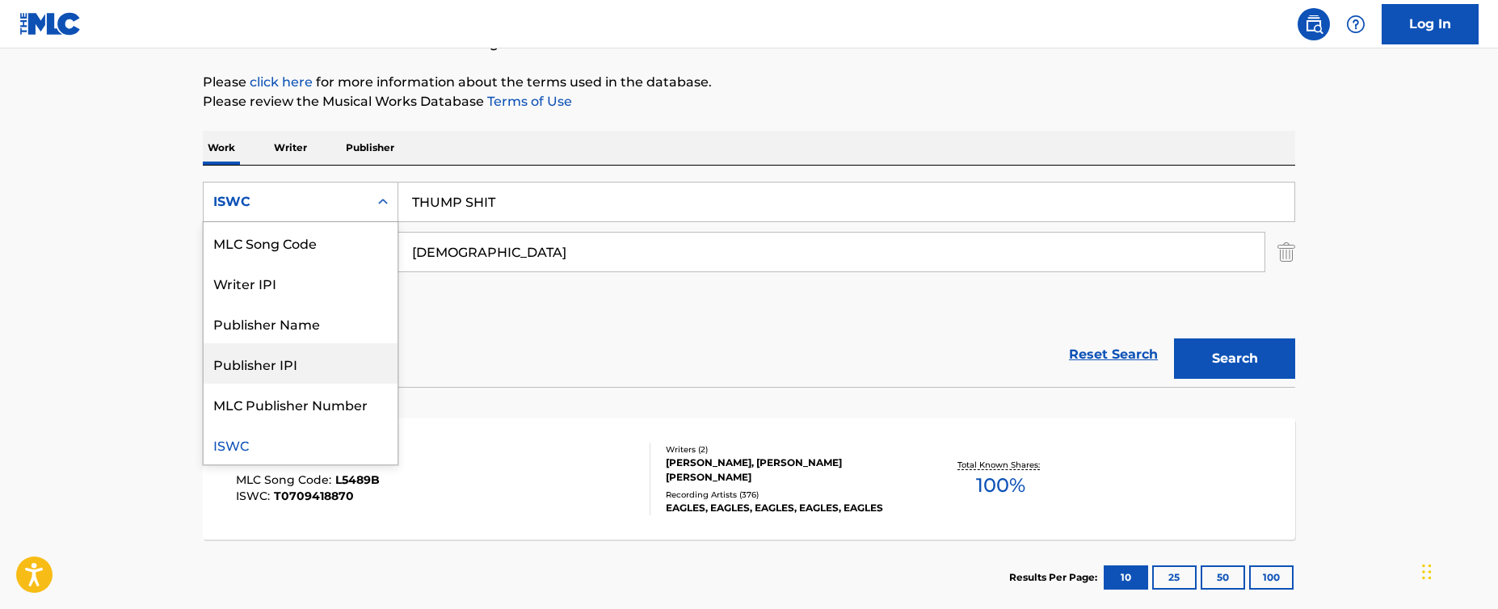
scroll to position [0, 0]
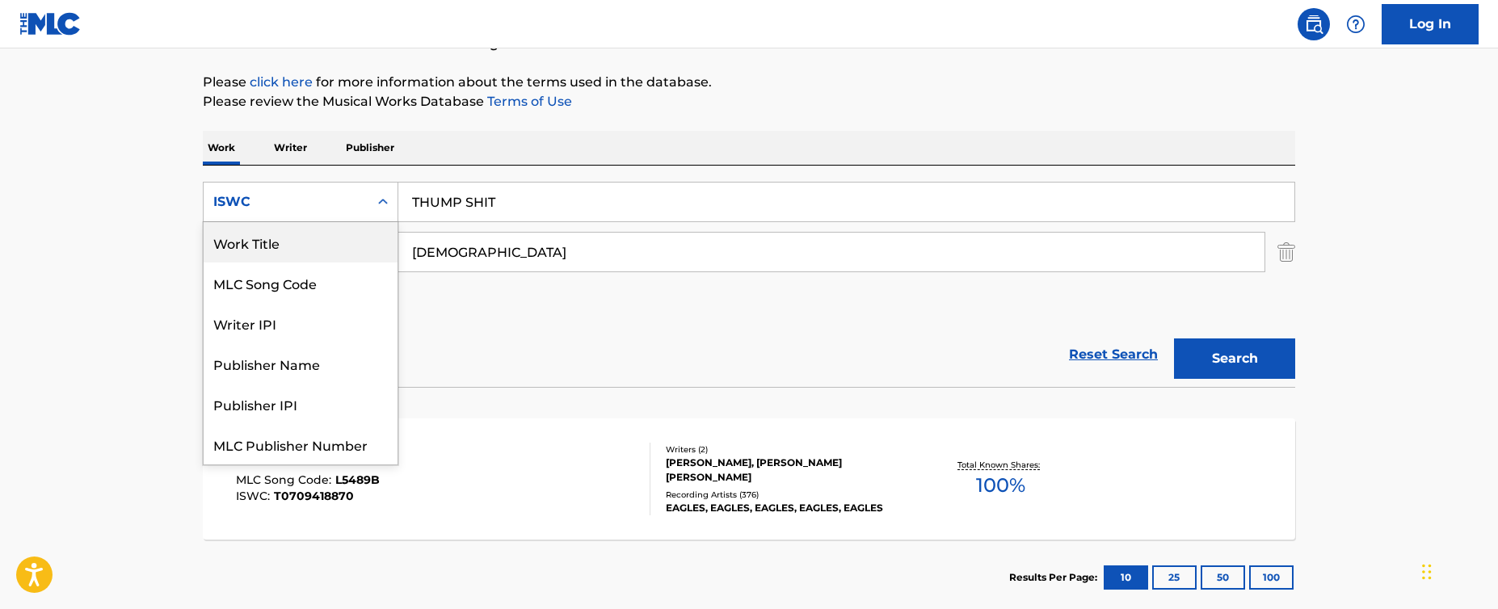
click at [292, 247] on div "Work Title" at bounding box center [301, 242] width 194 height 40
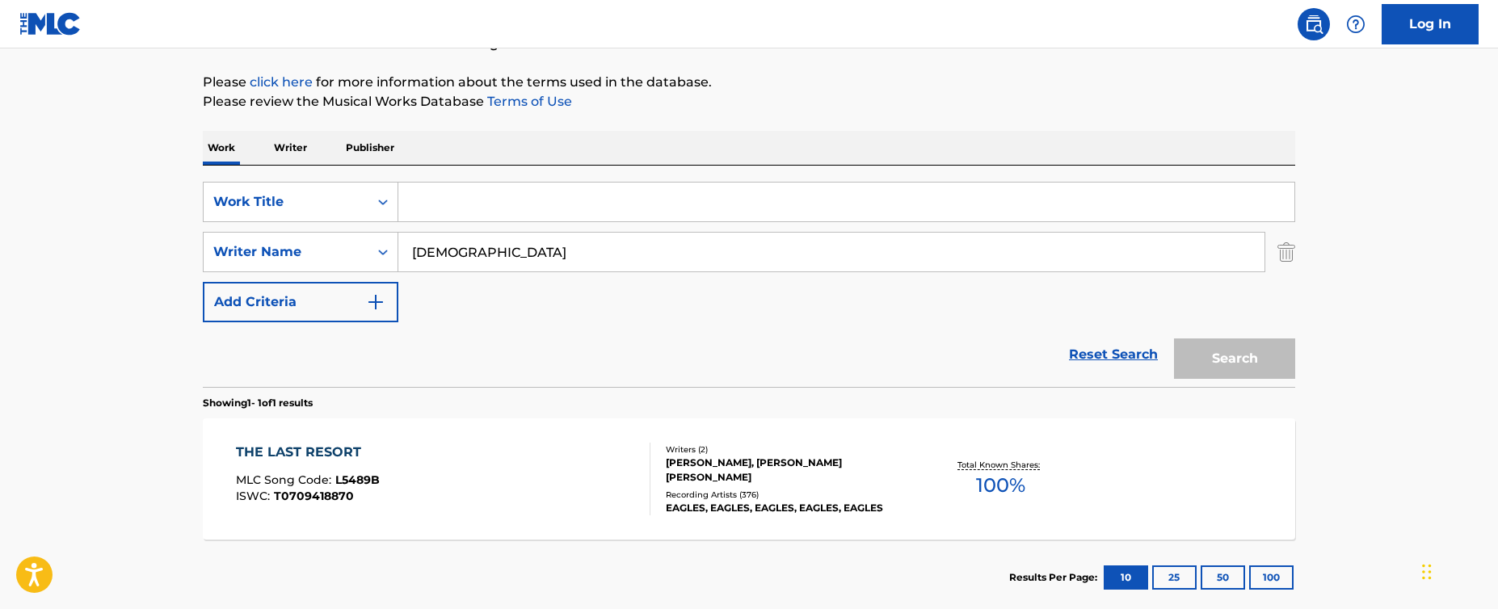
click at [430, 206] on input "Search Form" at bounding box center [846, 202] width 896 height 39
paste input "THUMP SHIT"
click at [1174, 338] on button "Search" at bounding box center [1234, 358] width 121 height 40
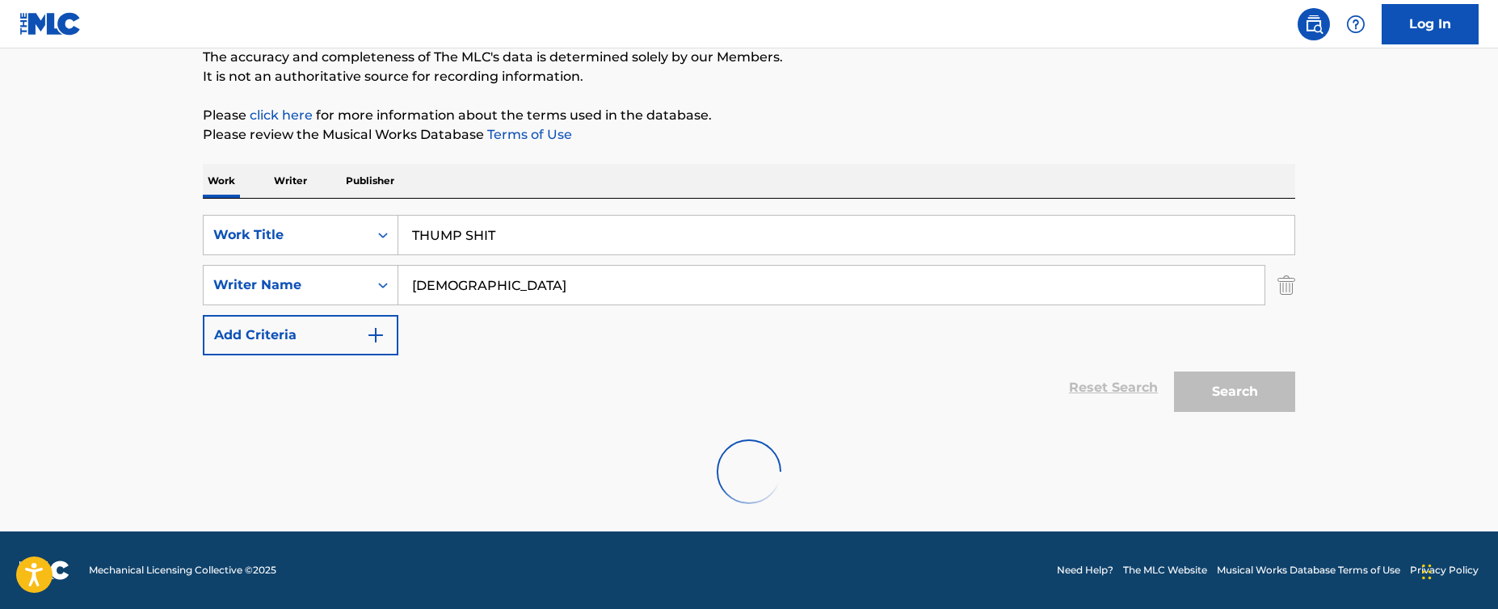
scroll to position [145, 0]
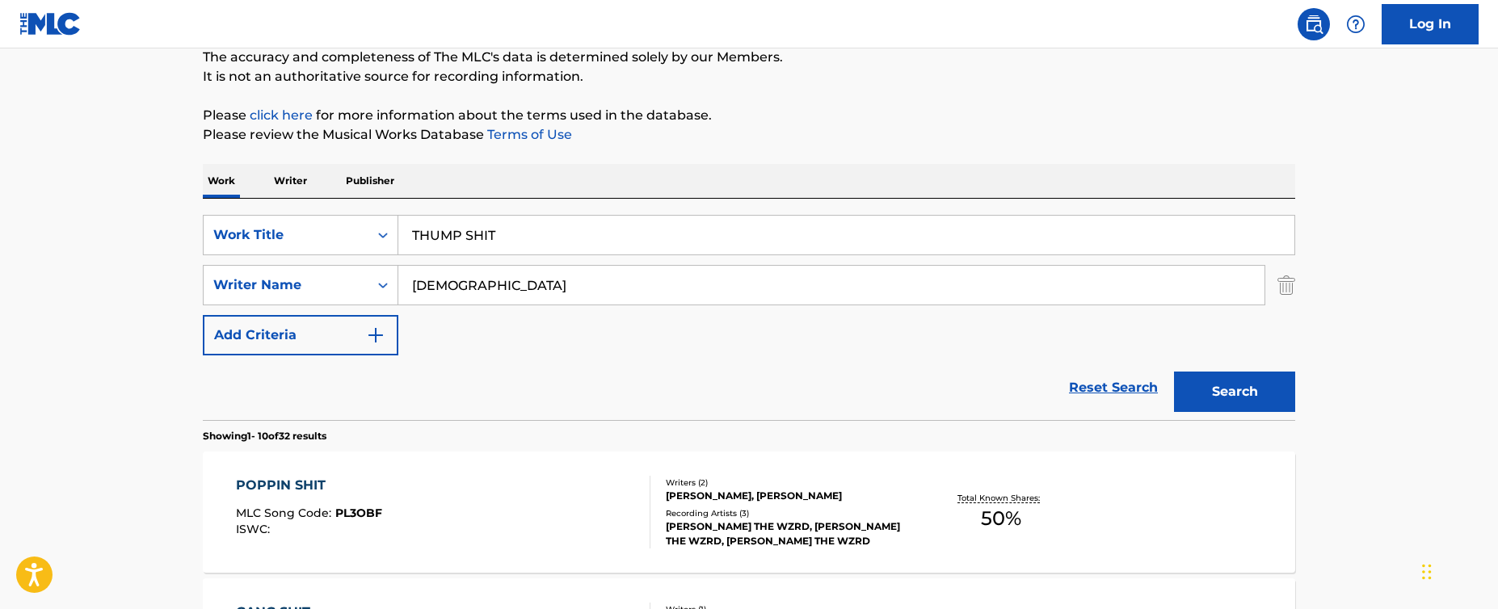
click at [706, 200] on div "SearchWithCriteria31483f68-83f4-47ae-8c99-89a86950b45a Work Title THUMP SHIT Se…" at bounding box center [749, 309] width 1092 height 221
click at [1259, 406] on button "Search" at bounding box center [1234, 392] width 121 height 40
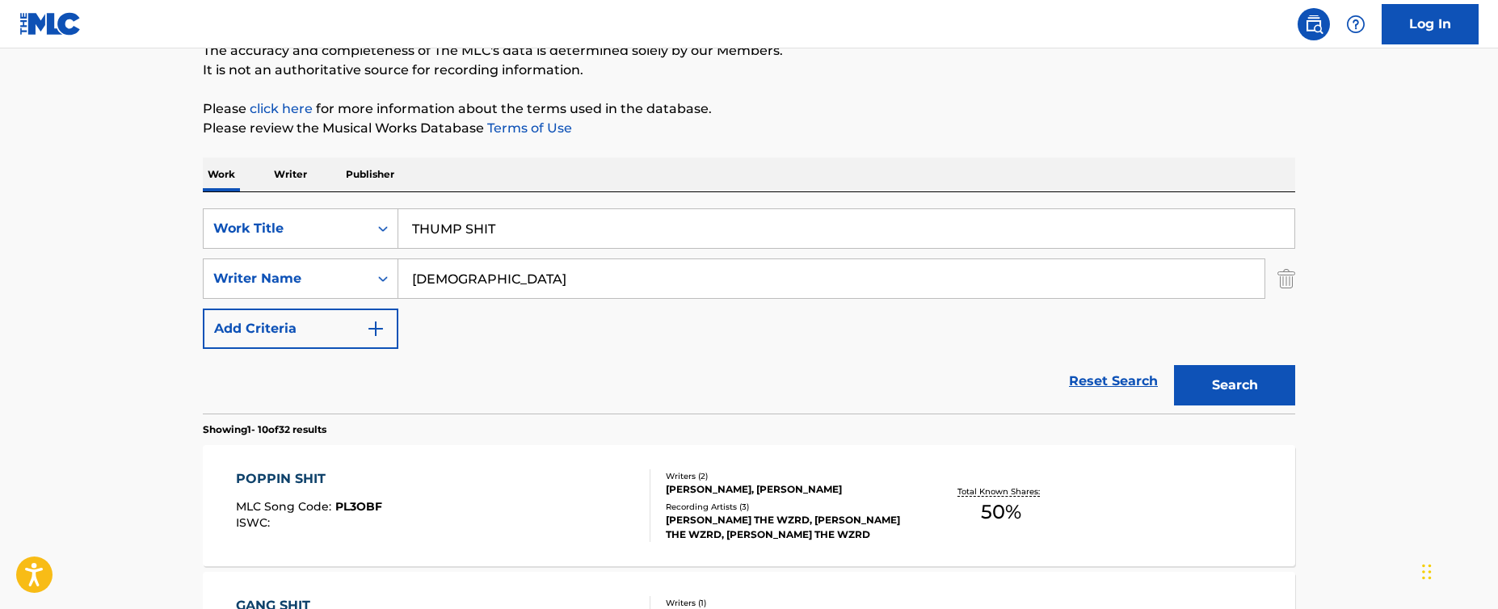
scroll to position [0, 0]
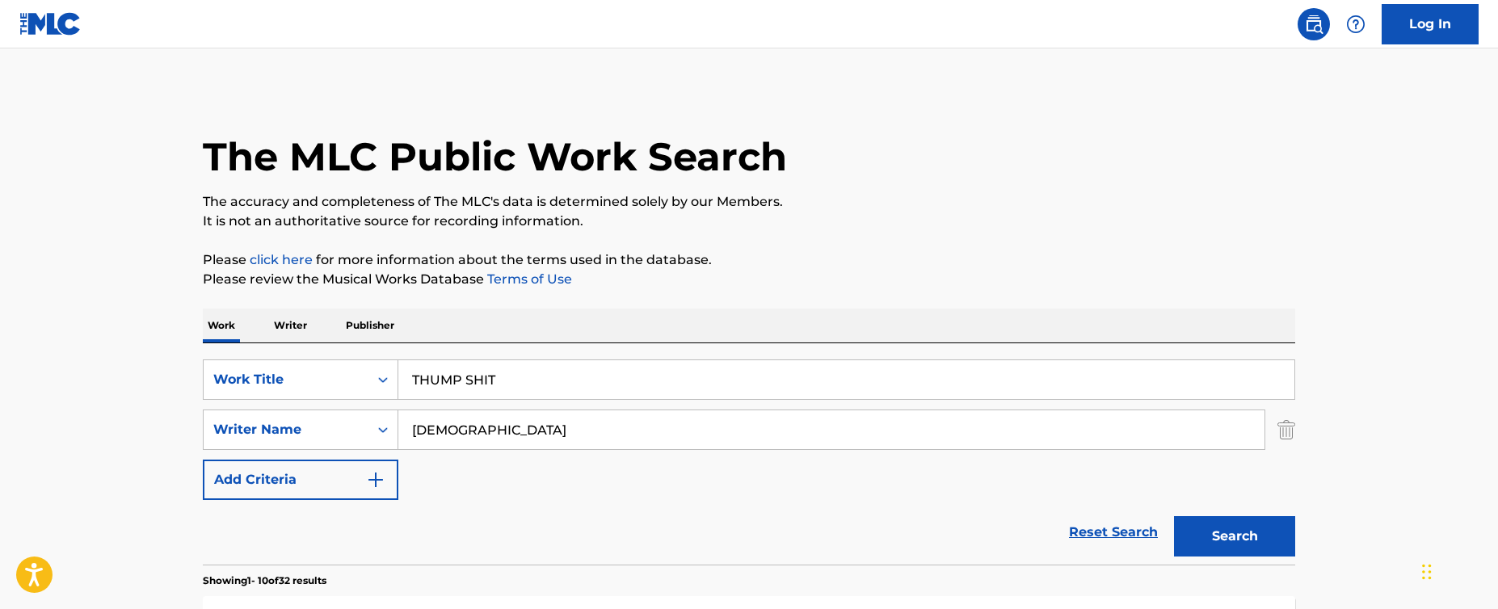
click at [465, 387] on input "THUMP SHIT" at bounding box center [846, 379] width 896 height 39
paste input "3112880583"
type input "T3112880583"
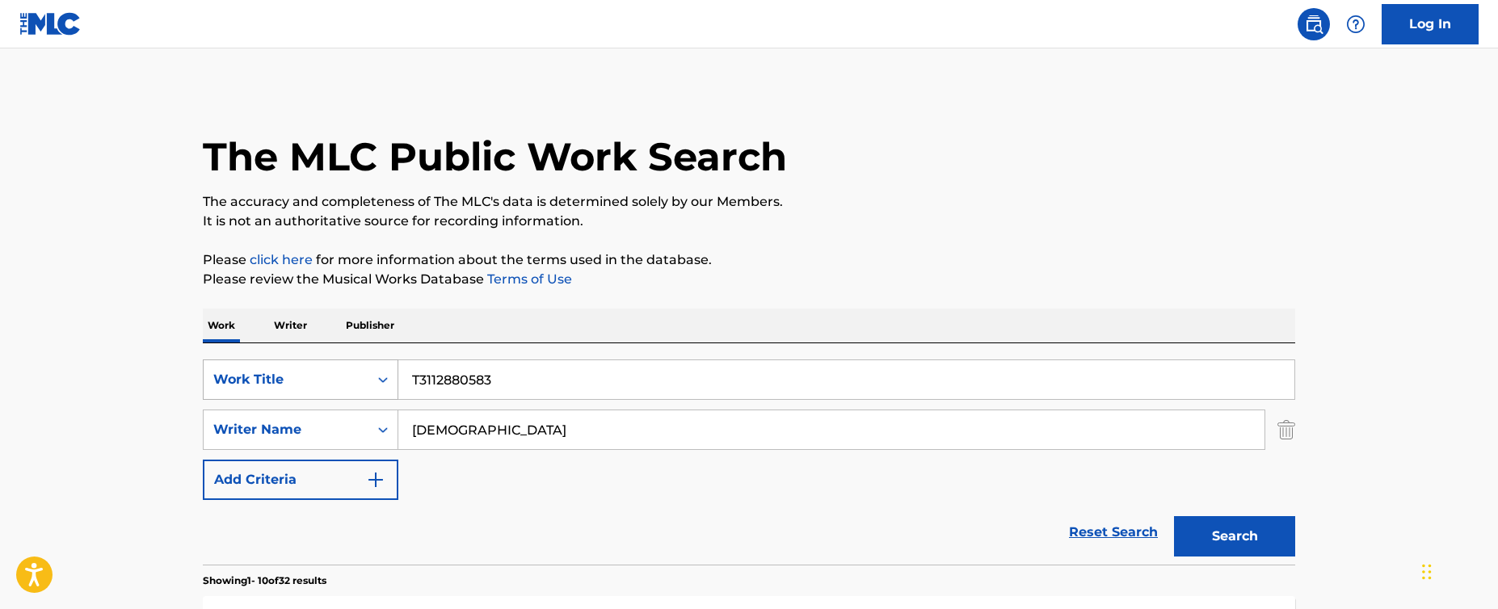
click at [356, 378] on div "Work Title" at bounding box center [300, 379] width 195 height 40
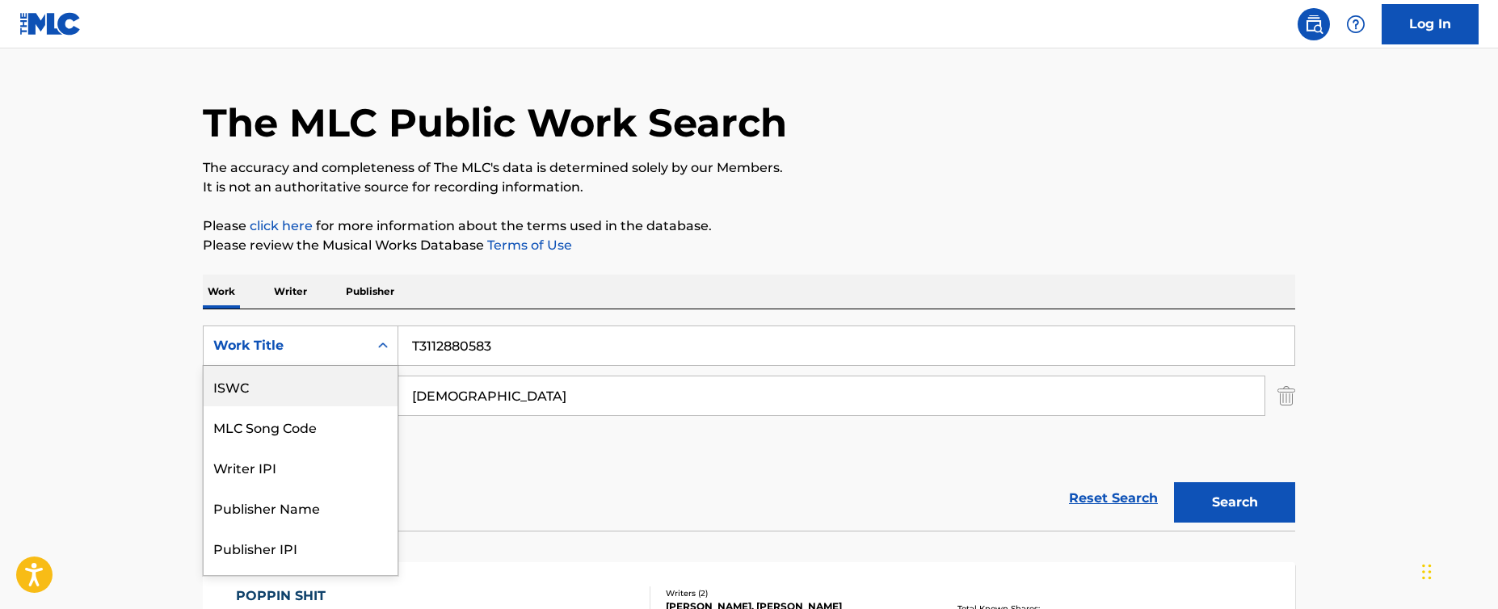
click at [294, 389] on div "ISWC" at bounding box center [301, 386] width 194 height 40
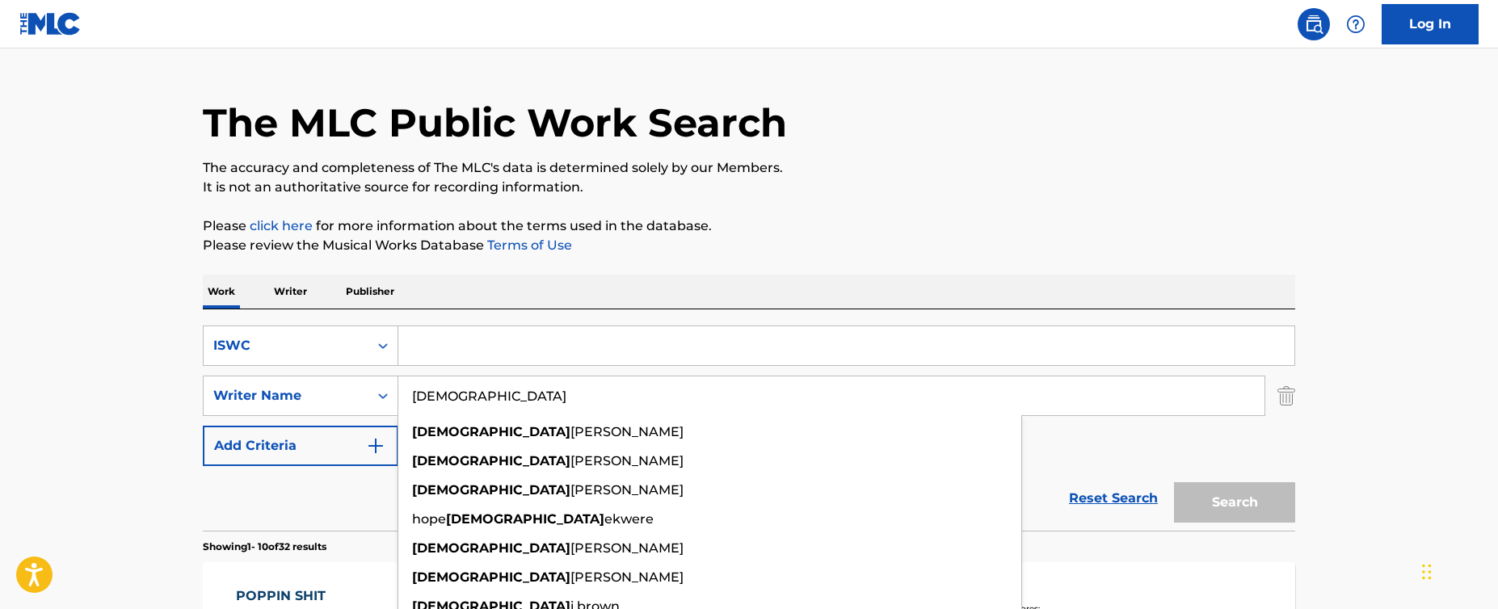
drag, startPoint x: 523, startPoint y: 399, endPoint x: 381, endPoint y: 373, distance: 143.7
click at [381, 373] on div "SearchWithCriteria593be43a-8f6b-4ed2-b587-cbab80fda4c9 ISWC SearchWithCriteria1…" at bounding box center [749, 396] width 1092 height 141
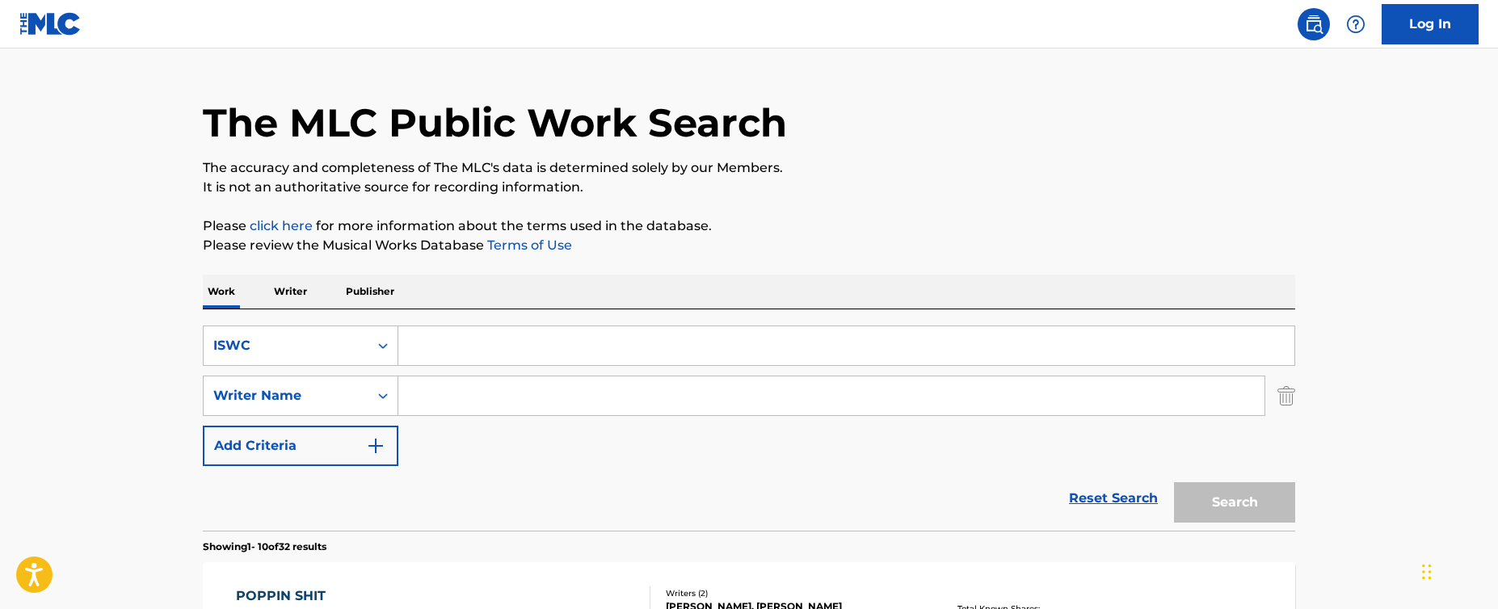
click at [448, 359] on input "Search Form" at bounding box center [846, 345] width 896 height 39
paste input "T3112880583"
click at [1249, 513] on button "Search" at bounding box center [1234, 502] width 121 height 40
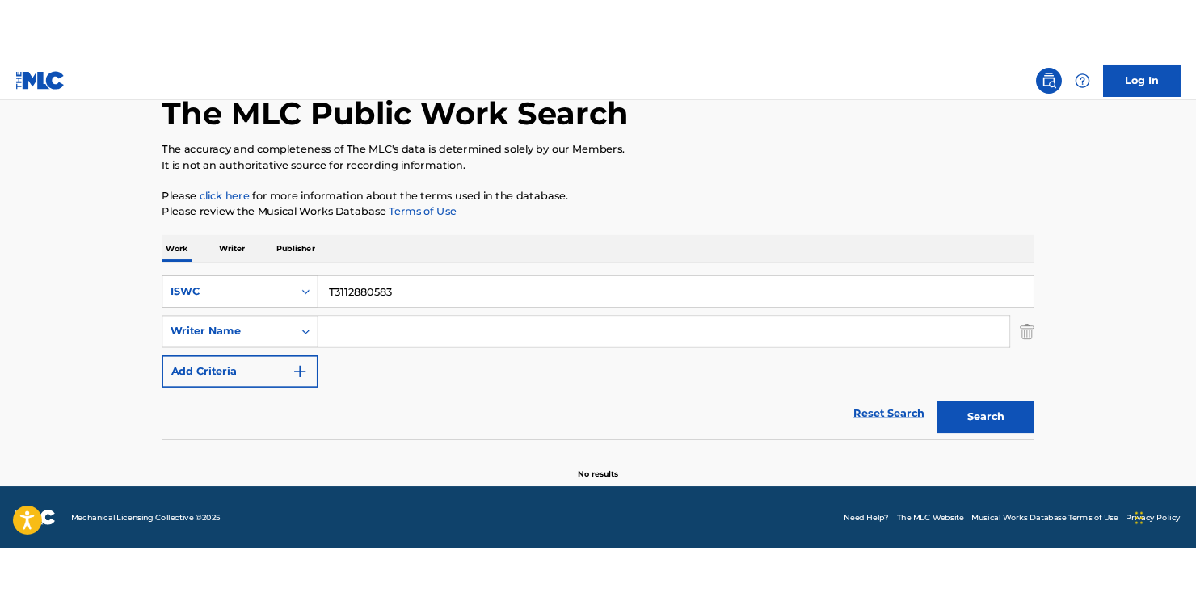
scroll to position [92, 0]
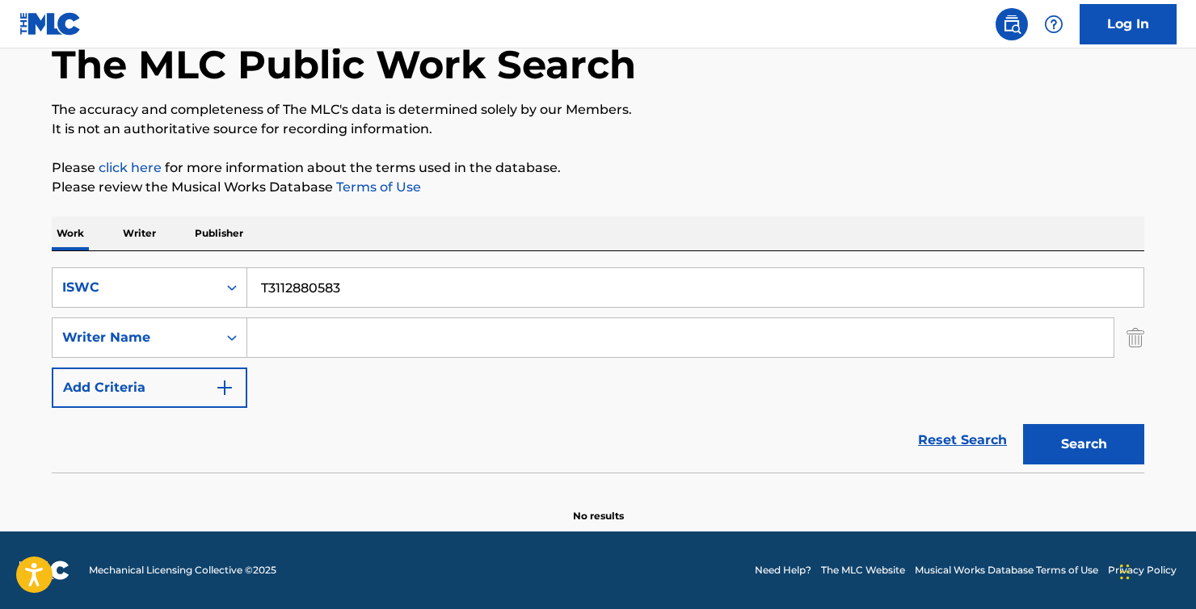
click at [341, 294] on input "T3112880583" at bounding box center [695, 287] width 896 height 39
paste input "9055774464"
type input "T9055774464"
click at [1086, 438] on button "Search" at bounding box center [1083, 444] width 121 height 40
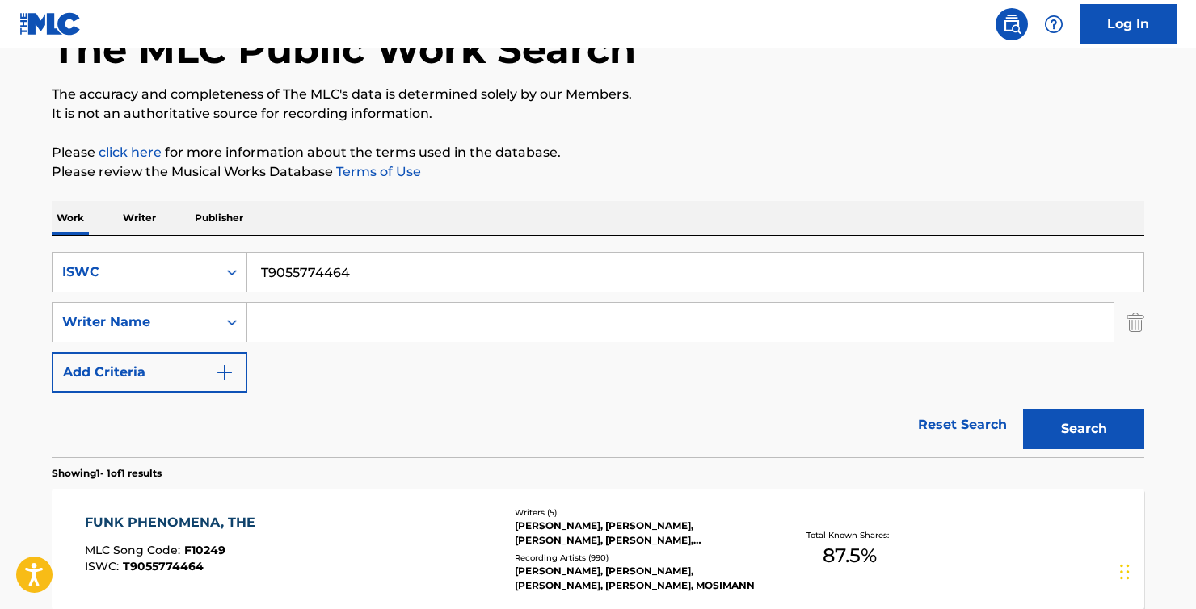
scroll to position [270, 0]
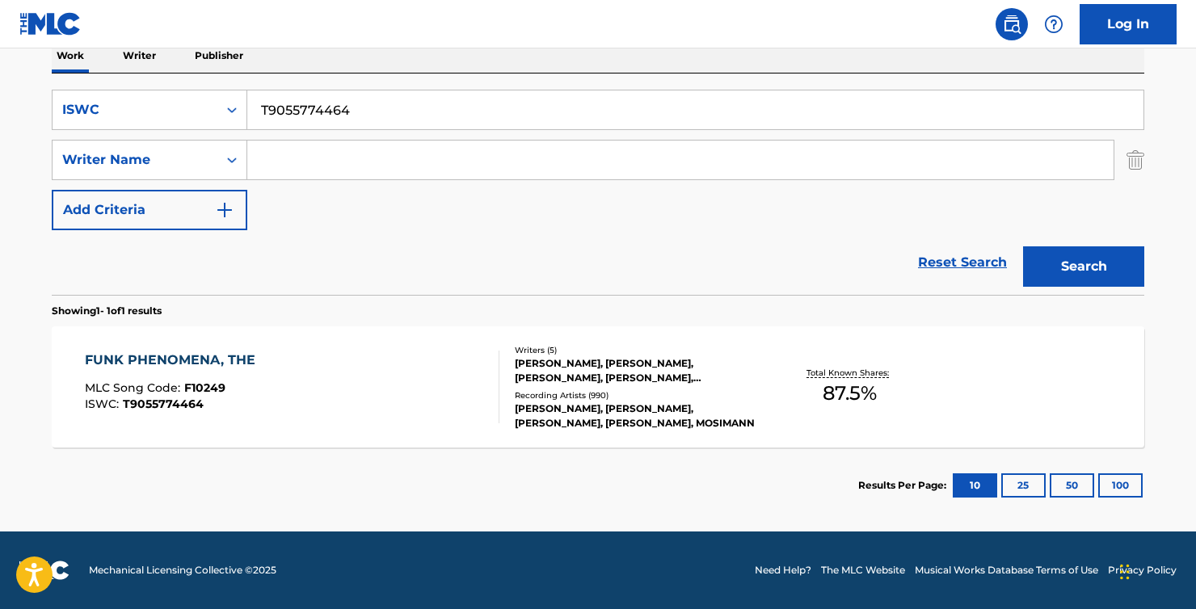
click at [490, 246] on div "Reset Search Search" at bounding box center [598, 262] width 1092 height 65
click at [381, 335] on div "FUNK PHENOMENA, THE MLC Song Code : F10249 ISWC : T9055774464 Writers ( 5 ) [PE…" at bounding box center [598, 386] width 1092 height 121
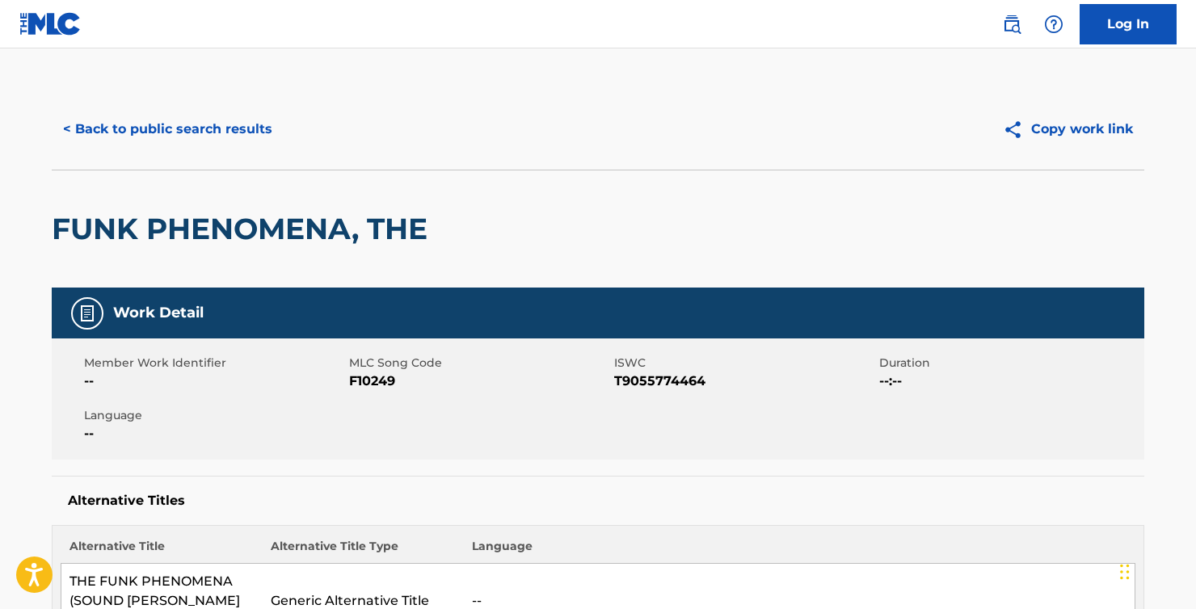
click at [587, 115] on div "< Back to public search results" at bounding box center [325, 129] width 546 height 40
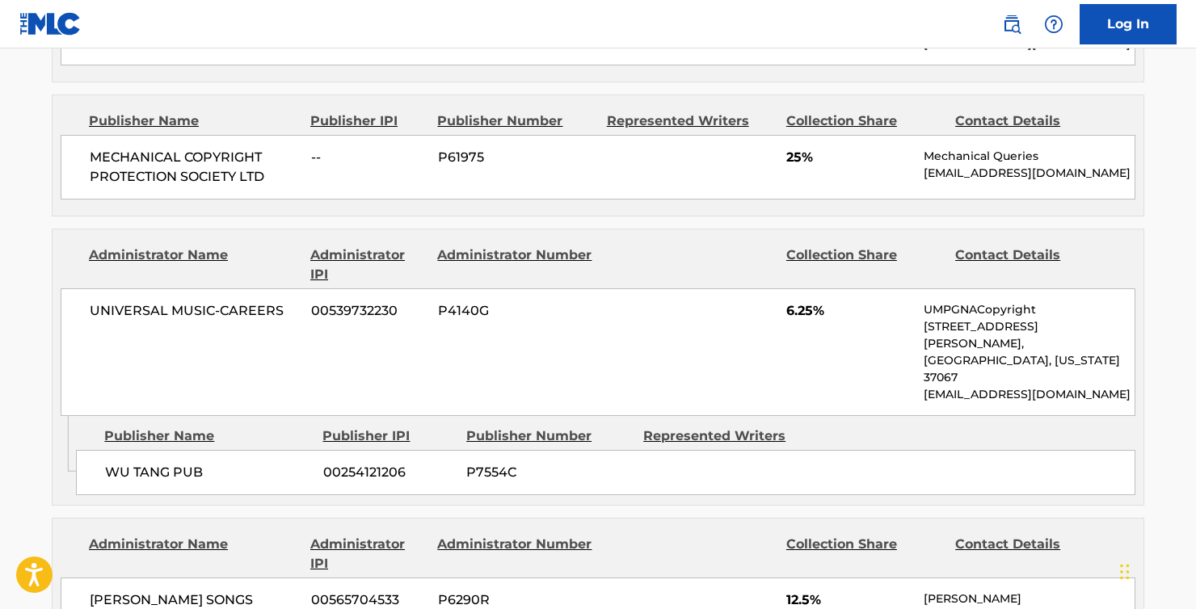
scroll to position [1789, 0]
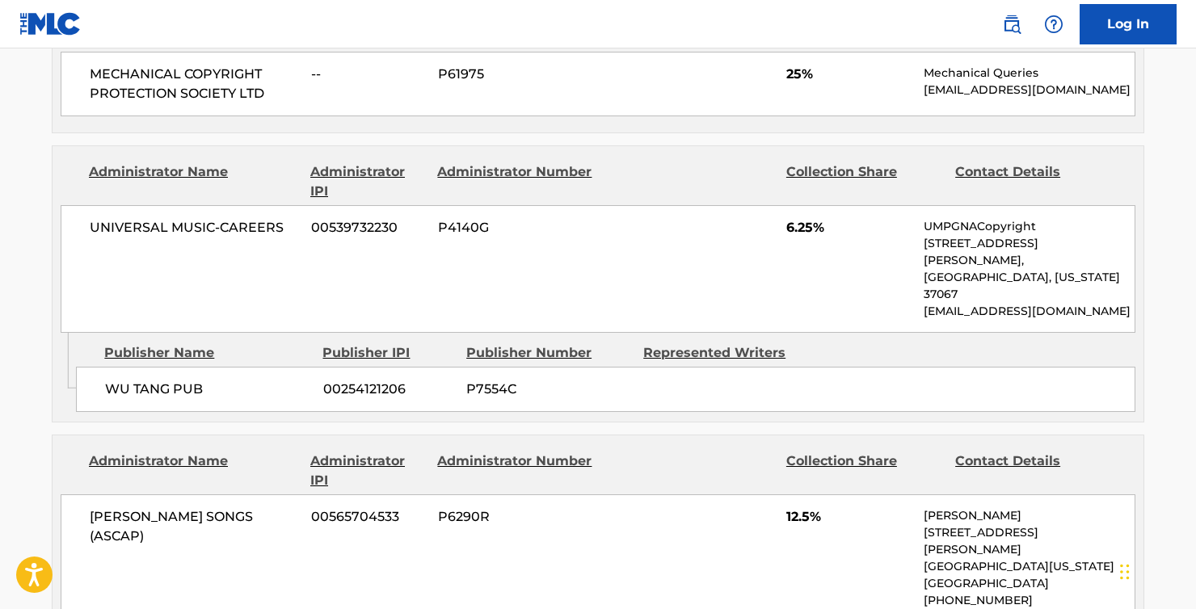
click at [297, 367] on div "WU TANG PUB 00254121206 P7554C" at bounding box center [605, 389] width 1059 height 45
click at [239, 380] on span "WU TANG PUB" at bounding box center [208, 389] width 206 height 19
click at [270, 367] on div "WU TANG PUB 00254121206 P7554C" at bounding box center [605, 389] width 1059 height 45
click at [266, 367] on div "WU TANG PUB 00254121206 P7554C" at bounding box center [605, 389] width 1059 height 45
click at [243, 380] on span "WU TANG PUB" at bounding box center [208, 389] width 206 height 19
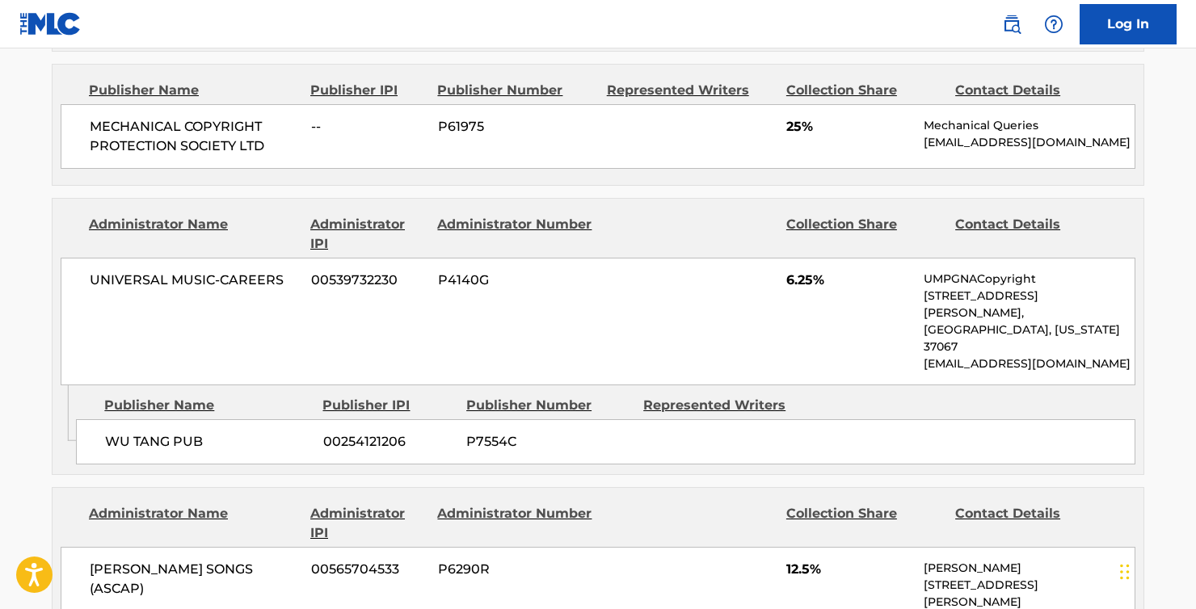
scroll to position [1659, 0]
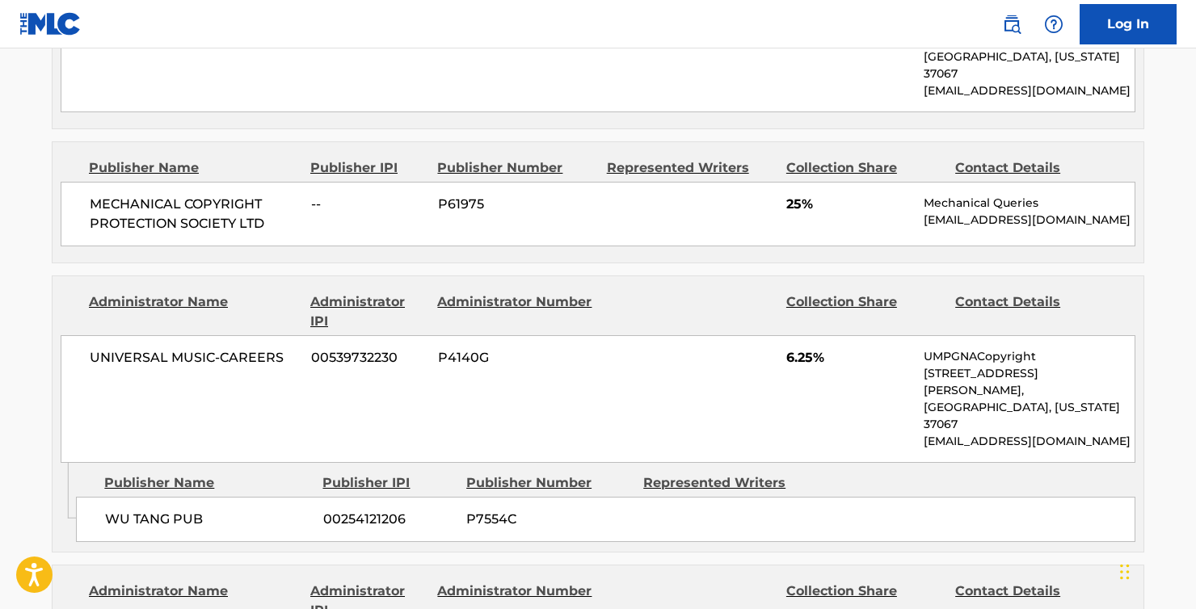
click at [380, 335] on div "UNIVERSAL MUSIC-CAREERS 00539732230 P4140G 6.25% UMPGNACopyright [STREET_ADDRES…" at bounding box center [598, 399] width 1074 height 128
click at [242, 335] on div "UNIVERSAL MUSIC-CAREERS 00539732230 P4140G 6.25% UMPGNACopyright [STREET_ADDRES…" at bounding box center [598, 399] width 1074 height 128
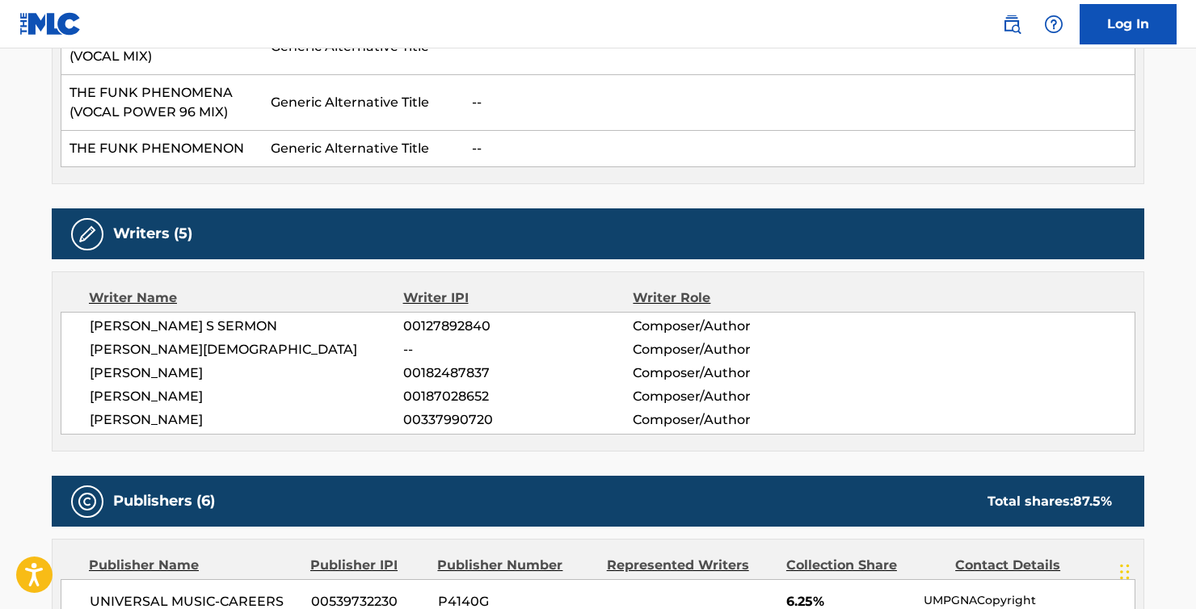
scroll to position [0, 0]
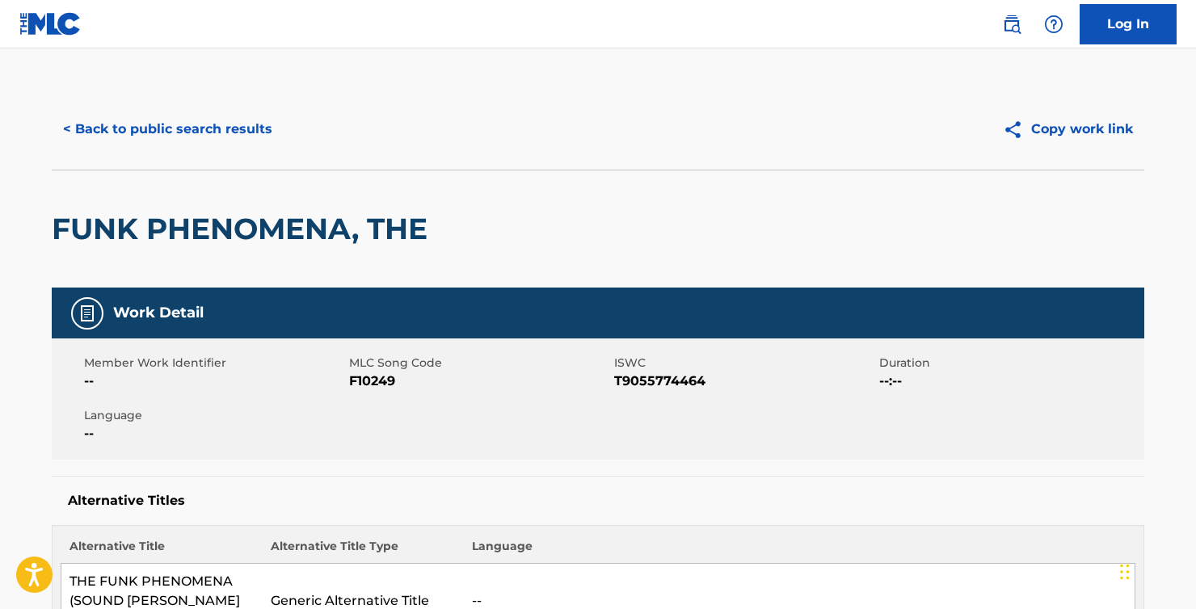
click at [147, 131] on button "< Back to public search results" at bounding box center [168, 129] width 232 height 40
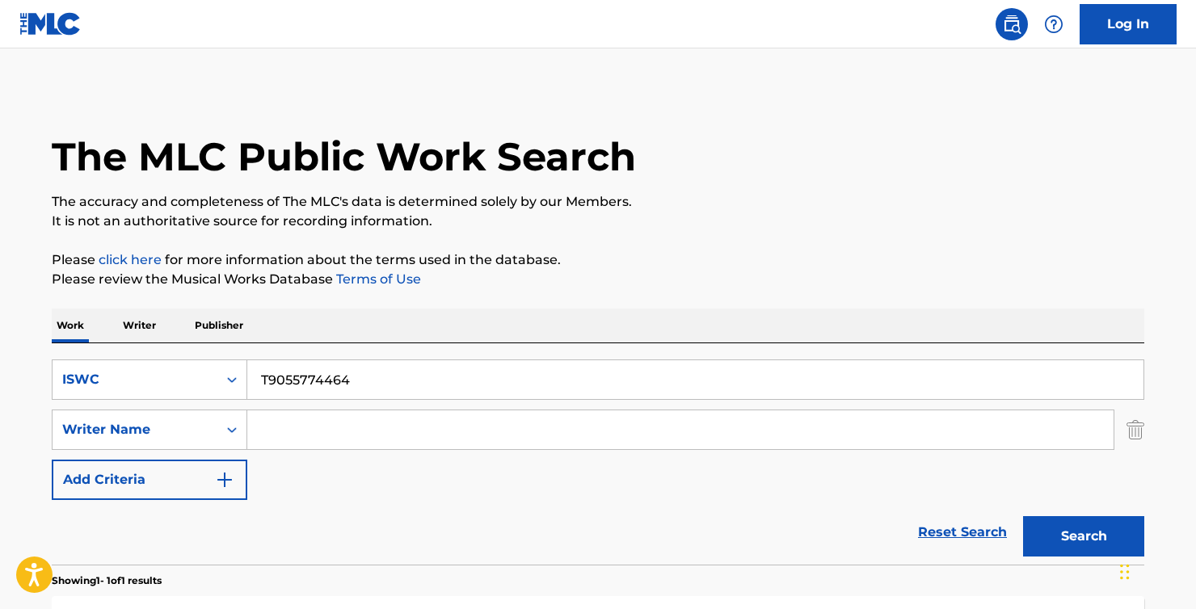
scroll to position [178, 0]
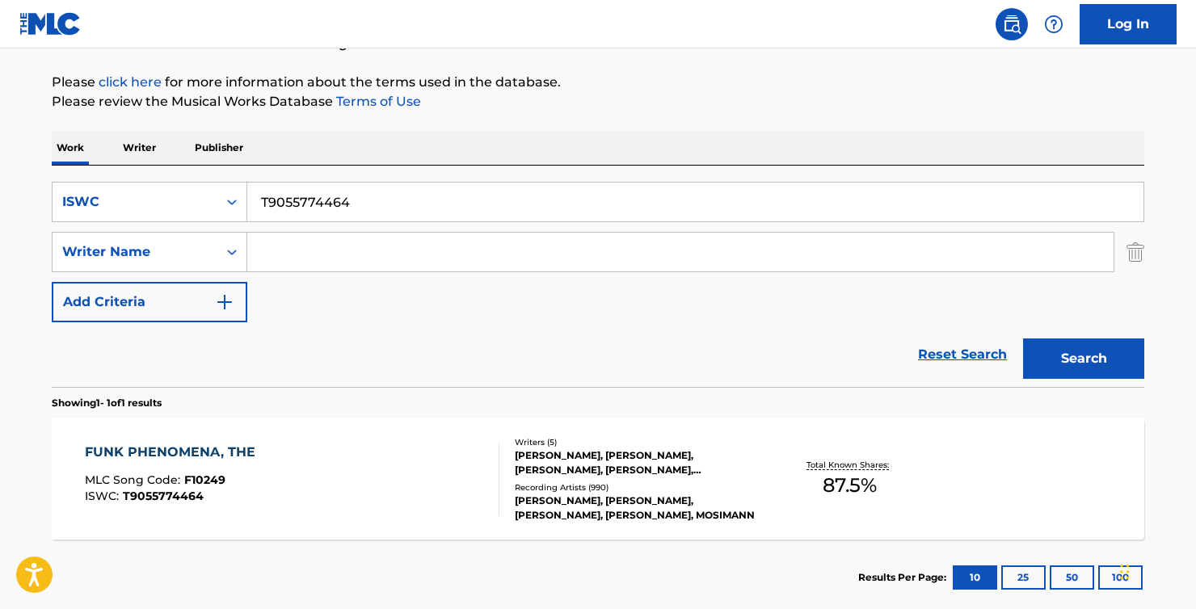
click at [427, 198] on input "T9055774464" at bounding box center [695, 202] width 896 height 39
paste input "908693599"
type input "908693599"
click at [148, 200] on div "ISWC" at bounding box center [134, 201] width 145 height 19
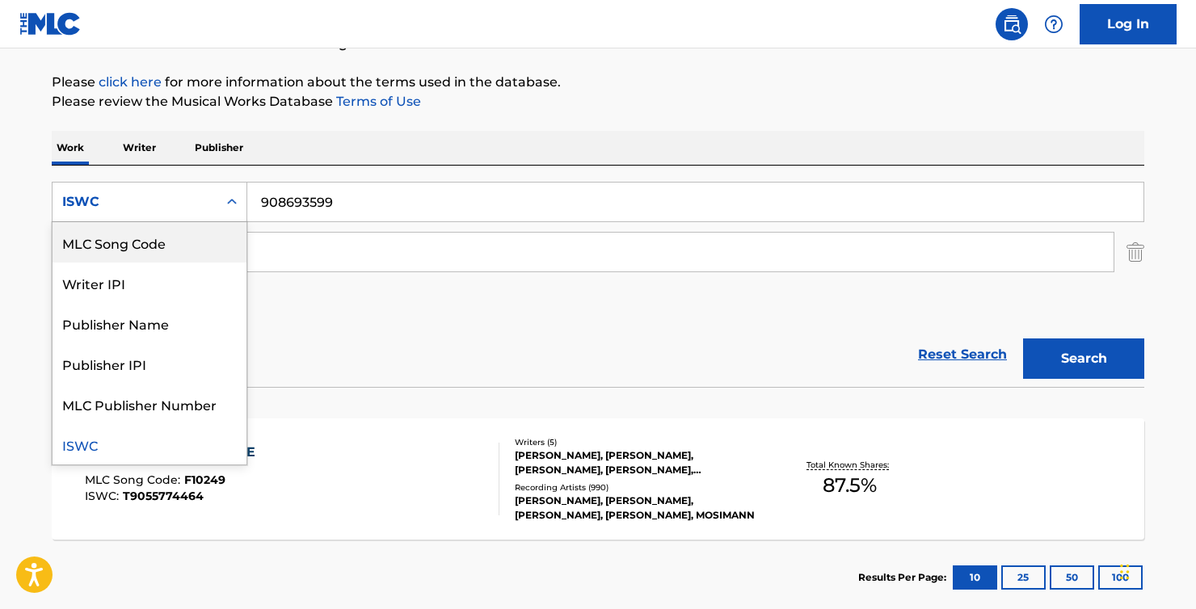
scroll to position [0, 0]
click at [154, 204] on div "ISWC" at bounding box center [134, 201] width 145 height 19
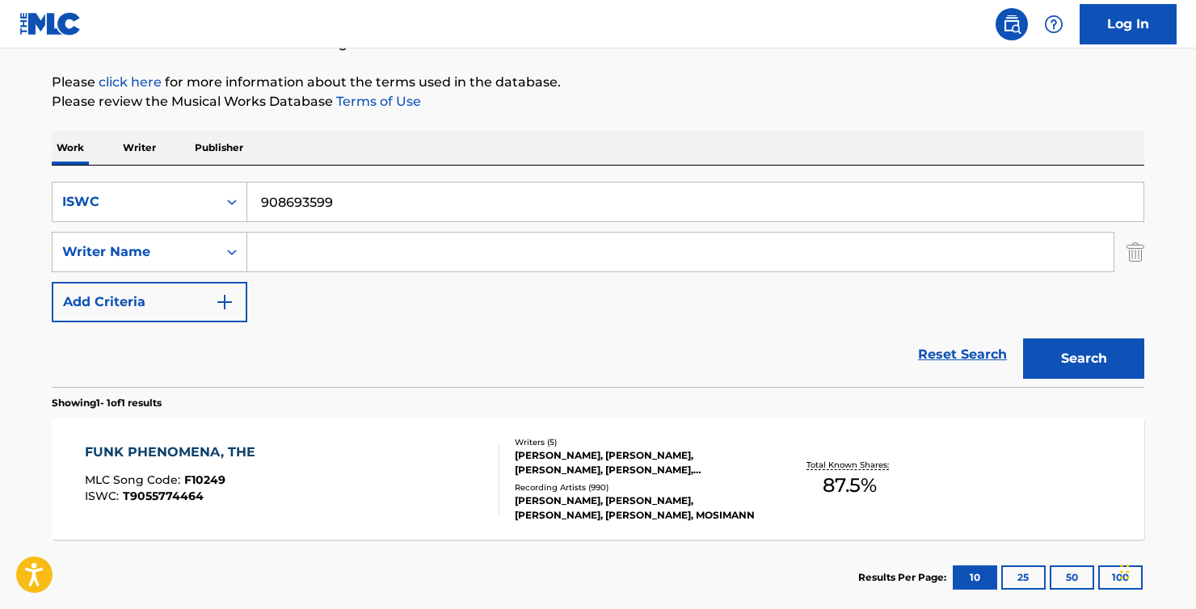
click at [141, 207] on div "ISWC" at bounding box center [134, 201] width 145 height 19
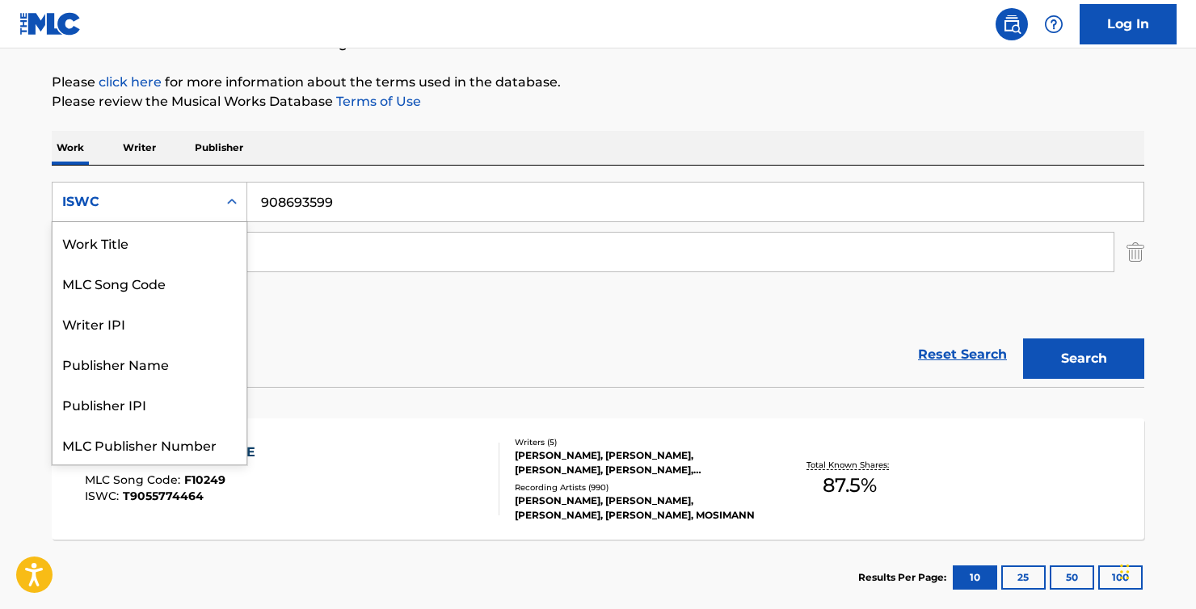
scroll to position [40, 0]
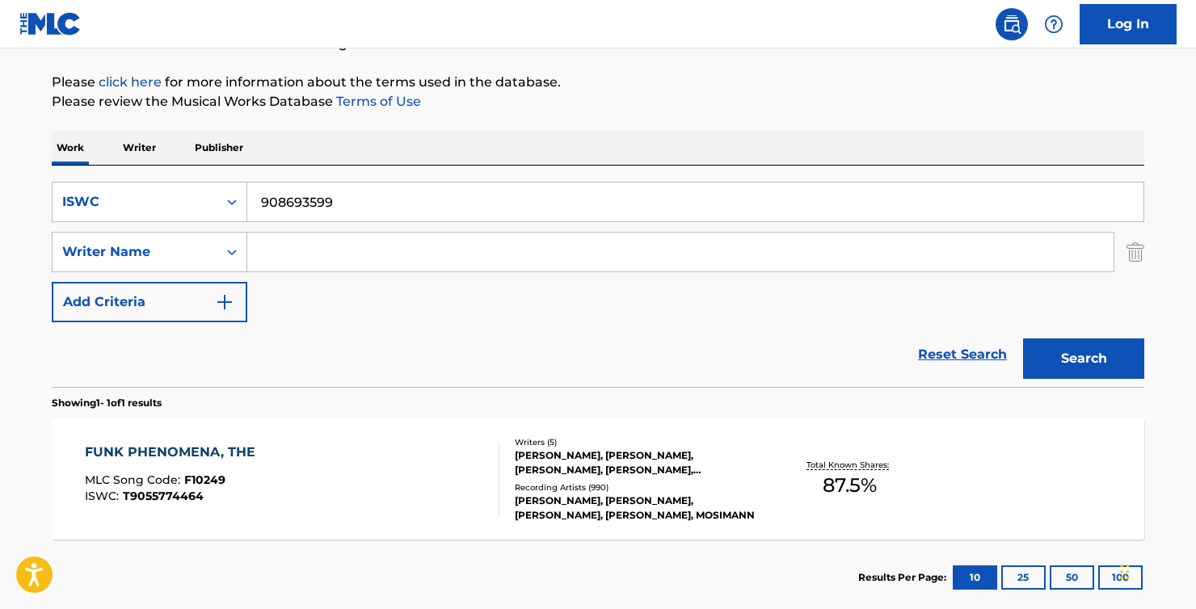
drag, startPoint x: 353, startPoint y: 303, endPoint x: 363, endPoint y: 300, distance: 10.0
click at [363, 300] on div "SearchWithCriteria593be43a-8f6b-4ed2-b587-cbab80fda4c9 ISWC 908693599 SearchWit…" at bounding box center [598, 252] width 1092 height 141
click at [334, 298] on div "SearchWithCriteria593be43a-8f6b-4ed2-b587-cbab80fda4c9 ISWC 908693599 SearchWit…" at bounding box center [598, 252] width 1092 height 141
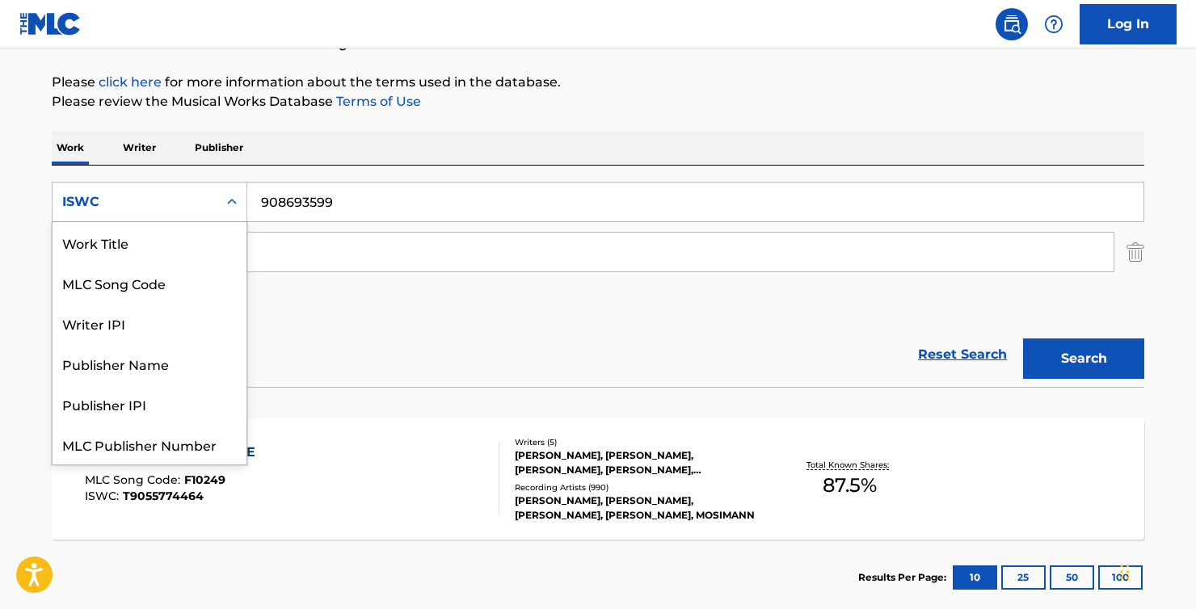
click at [187, 188] on div "ISWC" at bounding box center [135, 202] width 165 height 31
